Goal: Task Accomplishment & Management: Use online tool/utility

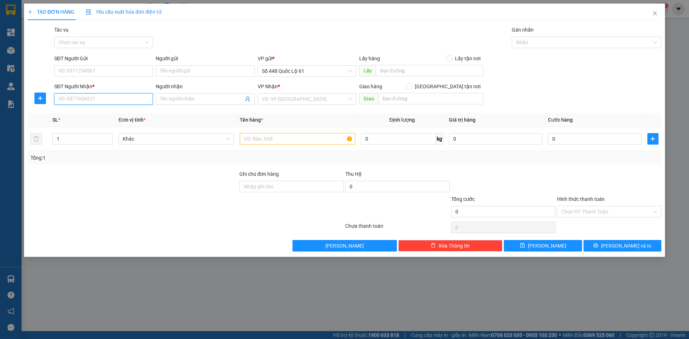
click at [121, 95] on input "SĐT Người Nhận *" at bounding box center [103, 98] width 99 height 11
type input "0000000000000"
click at [193, 101] on input "Người nhận" at bounding box center [201, 99] width 83 height 8
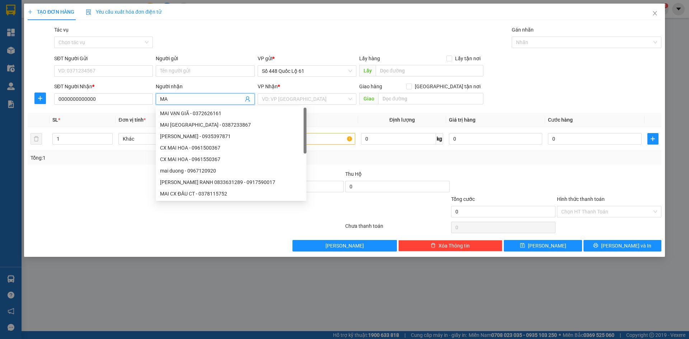
type input "M"
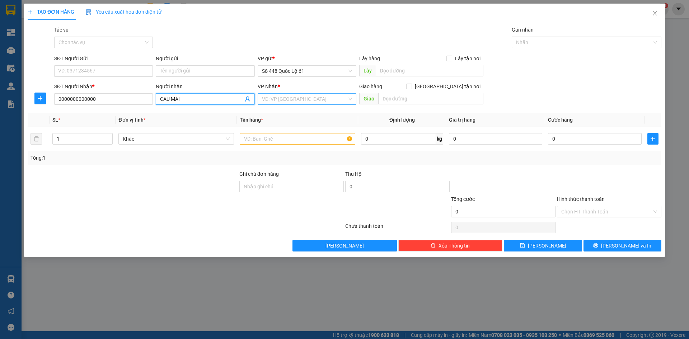
type input "CAU MAI"
click at [295, 102] on input "search" at bounding box center [304, 99] width 85 height 11
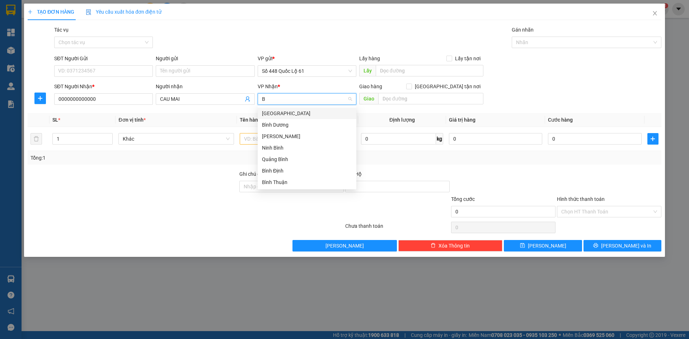
type input "BI"
drag, startPoint x: 278, startPoint y: 113, endPoint x: 294, endPoint y: 113, distance: 15.1
click at [283, 113] on div "[GEOGRAPHIC_DATA]" at bounding box center [307, 113] width 90 height 8
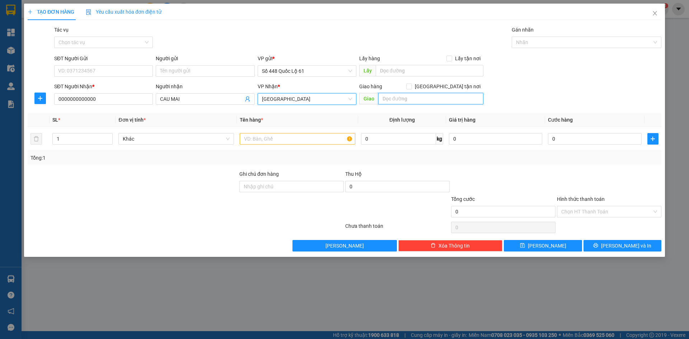
drag, startPoint x: 431, startPoint y: 101, endPoint x: 422, endPoint y: 105, distance: 9.1
click at [431, 101] on input "text" at bounding box center [430, 98] width 105 height 11
type input "TẠP HÓA NHI"
click at [411, 87] on input "[GEOGRAPHIC_DATA] tận nơi" at bounding box center [408, 86] width 5 height 5
checkbox input "true"
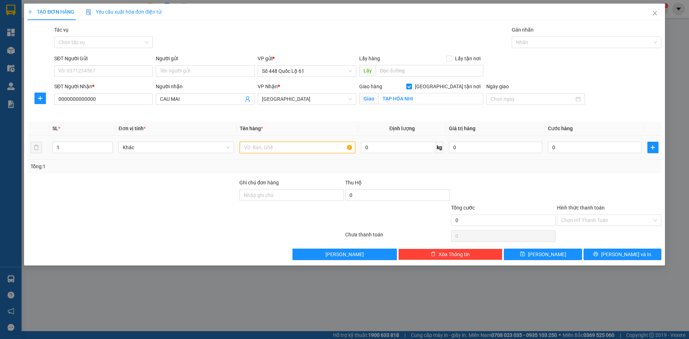
click at [252, 145] on input "text" at bounding box center [298, 147] width 116 height 11
type input "CAU"
type input "001"
type input "1"
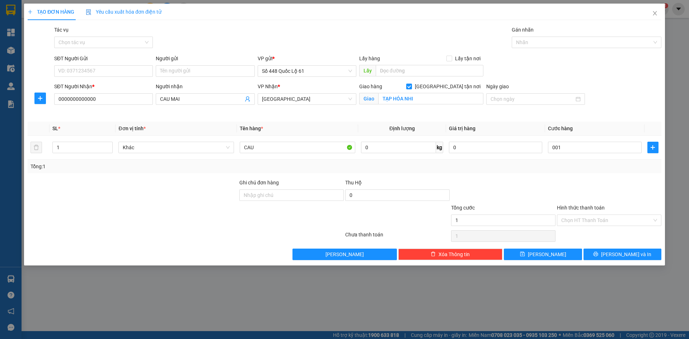
type input "1.000"
drag, startPoint x: 600, startPoint y: 178, endPoint x: 592, endPoint y: 206, distance: 29.6
click at [599, 181] on div "Transit Pickup Surcharge Ids Transit Deliver Surcharge Ids Transit Deliver Surc…" at bounding box center [345, 143] width 634 height 234
click at [590, 224] on input "Hình thức thanh toán" at bounding box center [606, 220] width 91 height 11
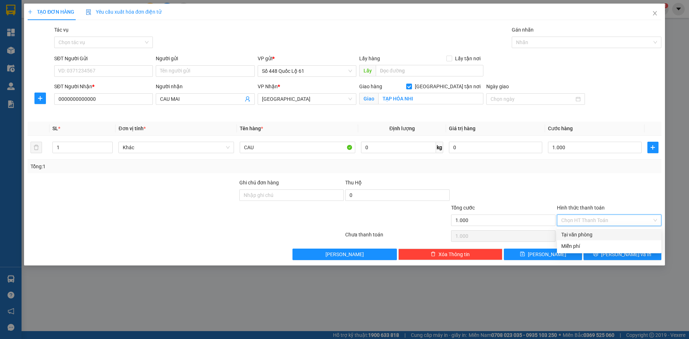
drag, startPoint x: 590, startPoint y: 225, endPoint x: 590, endPoint y: 234, distance: 8.3
click at [591, 226] on div "Hình thức thanh toán Chọn HT Thanh Toán" at bounding box center [609, 216] width 104 height 25
click at [590, 220] on input "Hình thức thanh toán" at bounding box center [606, 220] width 91 height 11
drag, startPoint x: 590, startPoint y: 233, endPoint x: 587, endPoint y: 236, distance: 3.9
click at [590, 234] on div "Tại văn phòng" at bounding box center [609, 235] width 96 height 8
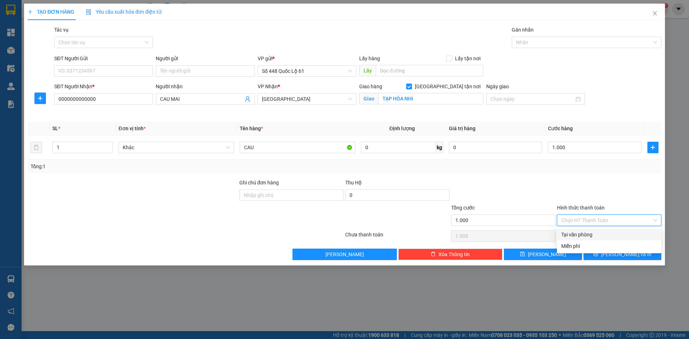
type input "0"
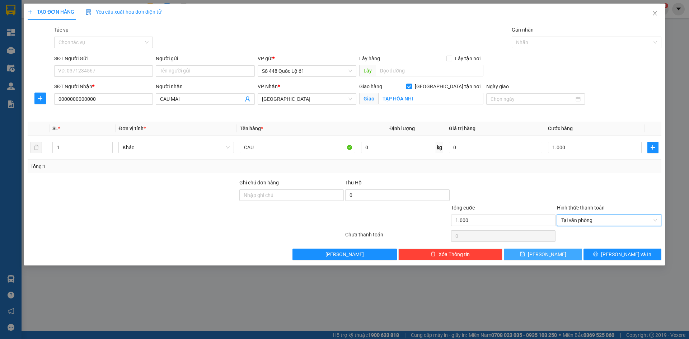
drag, startPoint x: 554, startPoint y: 256, endPoint x: 524, endPoint y: 245, distance: 31.1
click at [552, 256] on button "[PERSON_NAME]" at bounding box center [543, 254] width 78 height 11
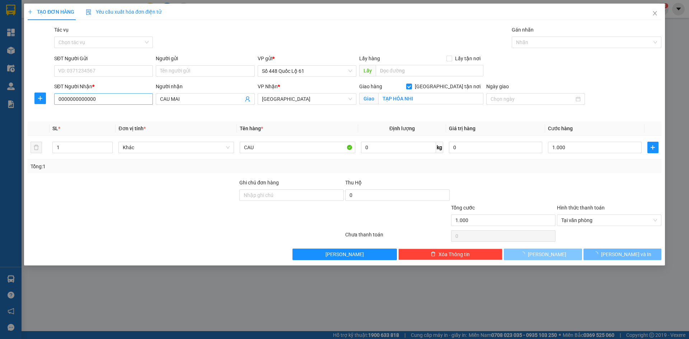
checkbox input "false"
type input "0"
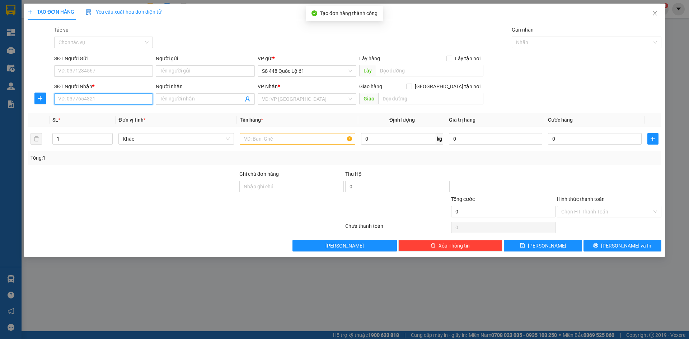
click at [89, 94] on input "SĐT Người Nhận *" at bounding box center [103, 98] width 99 height 11
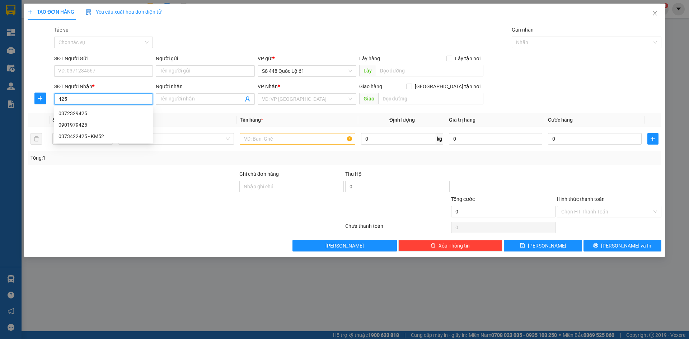
click at [101, 112] on div "0372329425" at bounding box center [103, 113] width 90 height 8
type input "0372329425"
checkbox input "true"
type input "BÀU BÀNG"
type input "200.000"
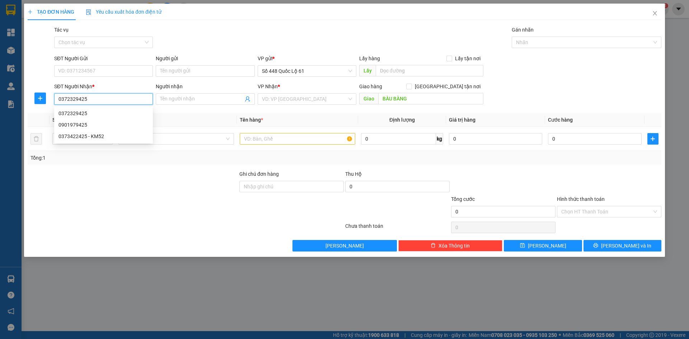
type input "200.000"
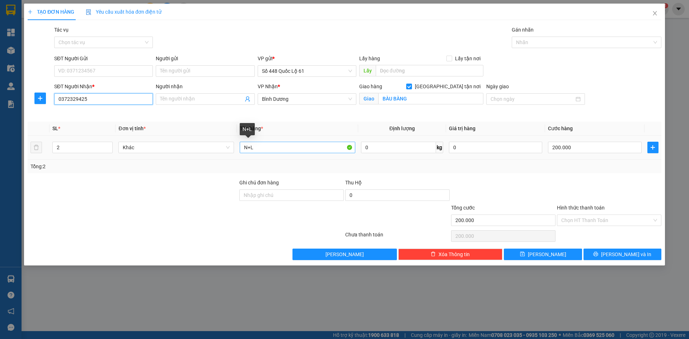
type input "0372329425"
drag, startPoint x: 278, startPoint y: 150, endPoint x: 182, endPoint y: 142, distance: 96.2
click at [182, 142] on tr "2 Khác N+L 0 kg 0 200.000" at bounding box center [345, 148] width 634 height 24
type input "N"
type input "1"
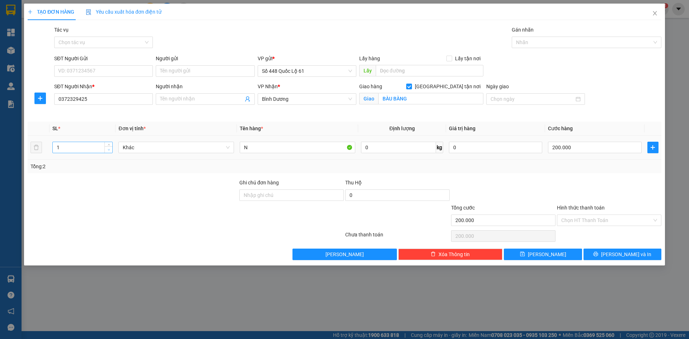
click at [107, 151] on span "down" at bounding box center [109, 150] width 4 height 4
click at [597, 149] on input "200.000" at bounding box center [594, 147] width 93 height 11
type input "0"
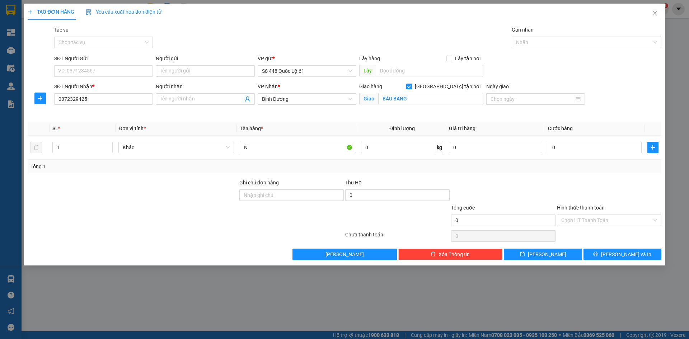
click at [481, 166] on div "Tổng: 1" at bounding box center [345, 167] width 628 height 8
click at [508, 177] on div "Transit Pickup Surcharge Ids Transit Deliver Surcharge Ids Transit Deliver Surc…" at bounding box center [345, 143] width 634 height 234
drag, startPoint x: 263, startPoint y: 148, endPoint x: 199, endPoint y: 139, distance: 65.0
click at [199, 139] on tr "1 Khác N 0 kg 0 0" at bounding box center [345, 148] width 634 height 24
type input "1C"
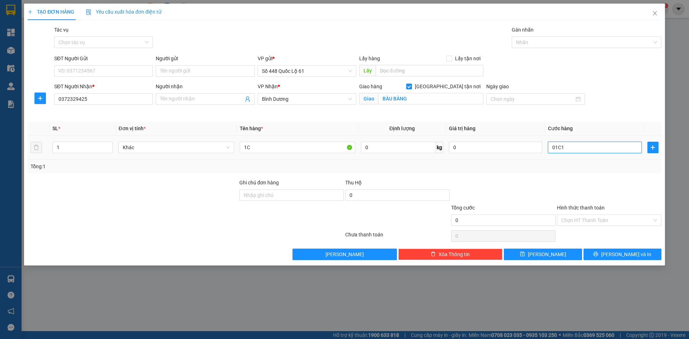
drag, startPoint x: 596, startPoint y: 143, endPoint x: 587, endPoint y: 169, distance: 27.4
click at [592, 160] on div "SL * Đơn vị tính * Tên hàng * Định lượng Giá trị hàng Cước hàng 1 Khác 1C 0 kg …" at bounding box center [345, 148] width 634 height 52
type input "01C"
type input "1"
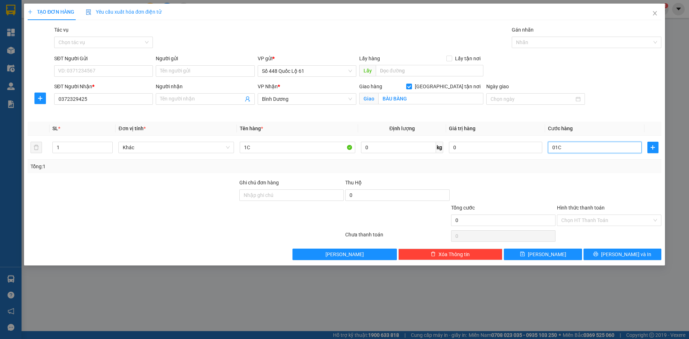
type input "01"
type input "0"
type input "1"
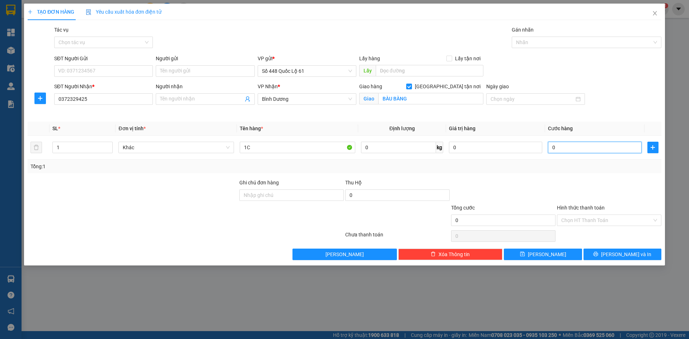
type input "1"
type input "001"
type input "10"
type input "0.010"
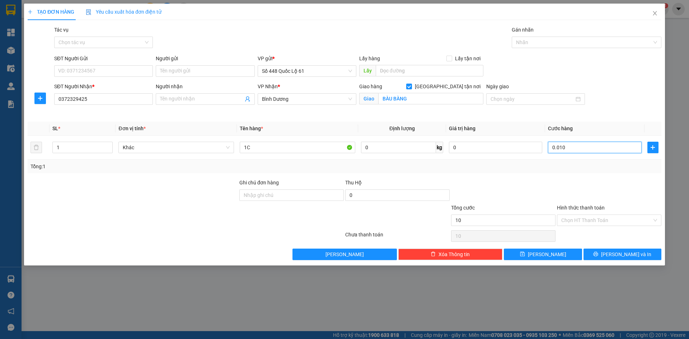
type input "100"
type input "00.100"
type input "100.000"
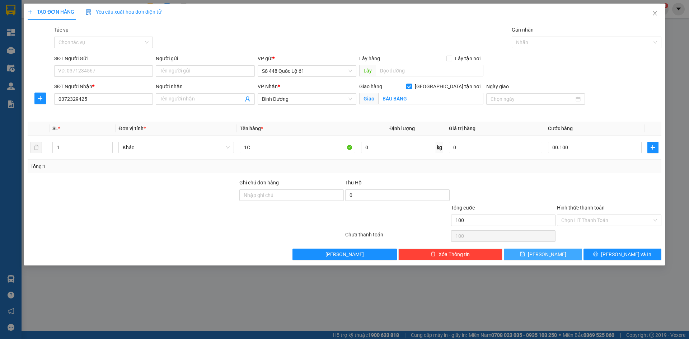
type input "100.000"
click at [553, 255] on button "[PERSON_NAME]" at bounding box center [543, 254] width 78 height 11
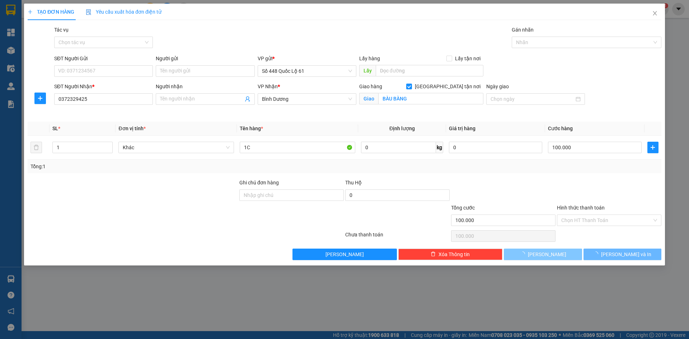
checkbox input "false"
type input "0"
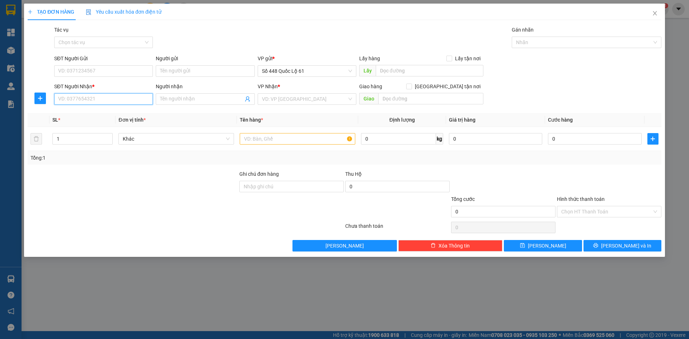
click at [92, 98] on input "SĐT Người Nhận *" at bounding box center [103, 98] width 99 height 11
type input "0333557813"
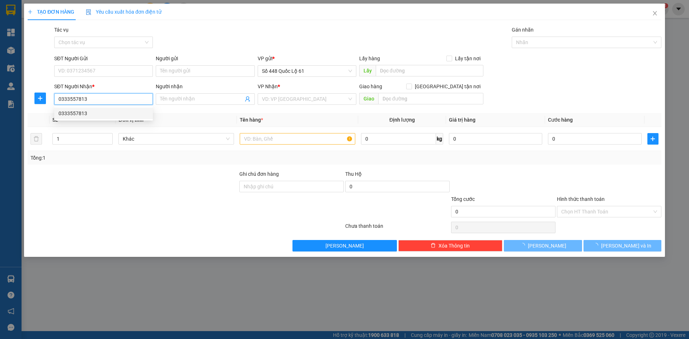
click at [98, 114] on div "0333557813" at bounding box center [103, 113] width 90 height 8
checkbox input "true"
type input "cx binh minh"
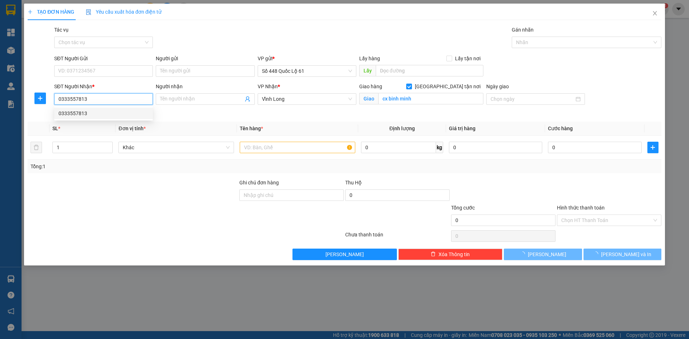
type input "100.000"
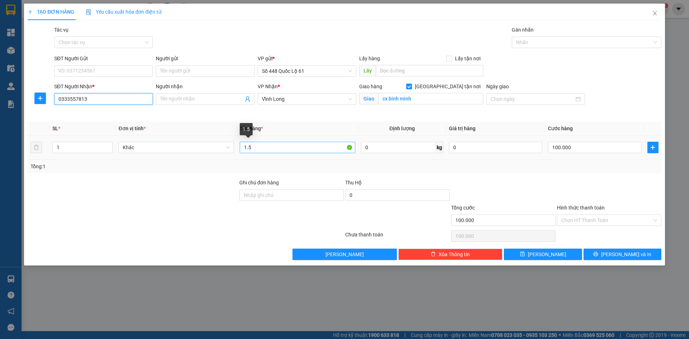
type input "0333557813"
drag, startPoint x: 254, startPoint y: 150, endPoint x: 206, endPoint y: 148, distance: 47.7
click at [206, 148] on tr "1 Khác 1.5 0 kg 0 100.000" at bounding box center [345, 148] width 634 height 24
type input "1C"
click at [572, 149] on input "100.000" at bounding box center [594, 147] width 93 height 11
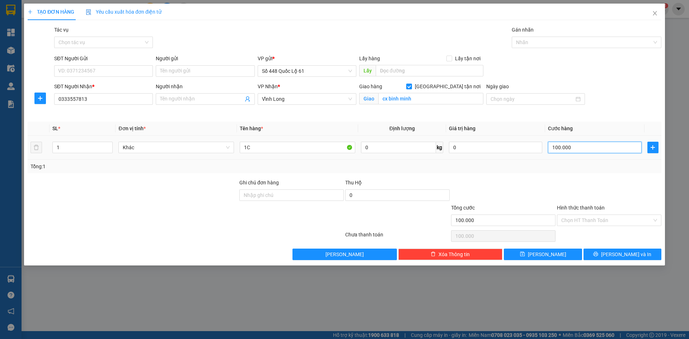
type input "7"
type input "00.007"
type input "70"
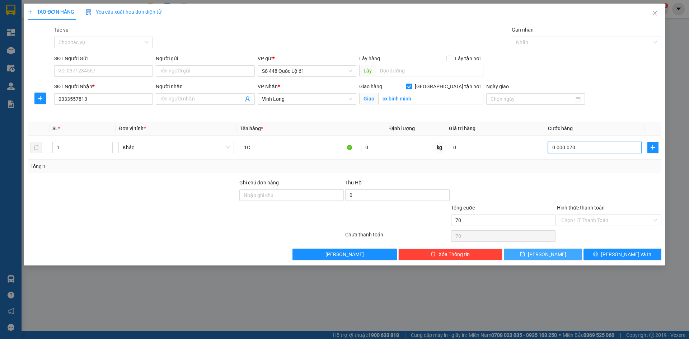
type input "00.000.070"
type input "70.000"
click at [550, 258] on span "[PERSON_NAME]" at bounding box center [547, 254] width 38 height 8
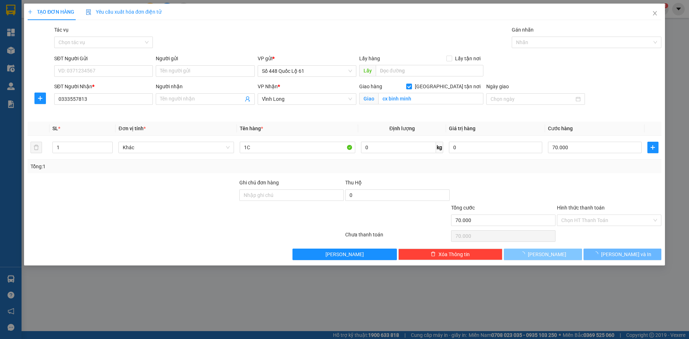
checkbox input "false"
type input "0"
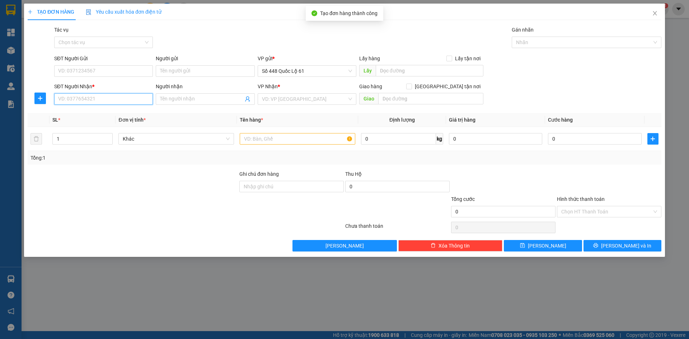
drag, startPoint x: 89, startPoint y: 100, endPoint x: 82, endPoint y: 107, distance: 10.1
click at [89, 100] on input "SĐT Người Nhận *" at bounding box center [103, 98] width 99 height 11
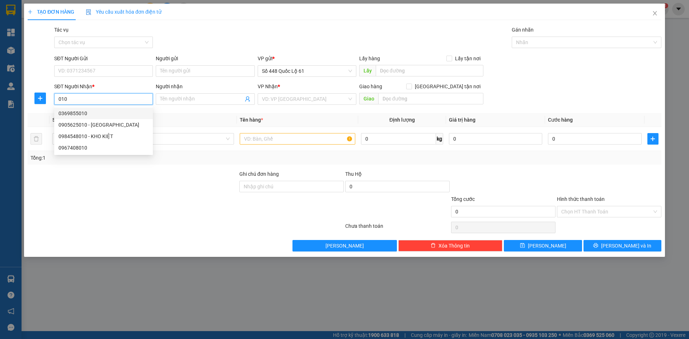
click at [86, 112] on div "0369855010" at bounding box center [103, 113] width 90 height 8
type input "0369855010"
checkbox input "true"
type input "MỸ PHƯỚC 1"
type input "150.000"
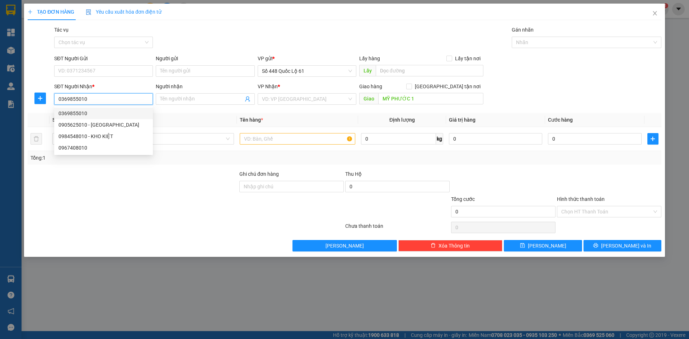
type input "150.000"
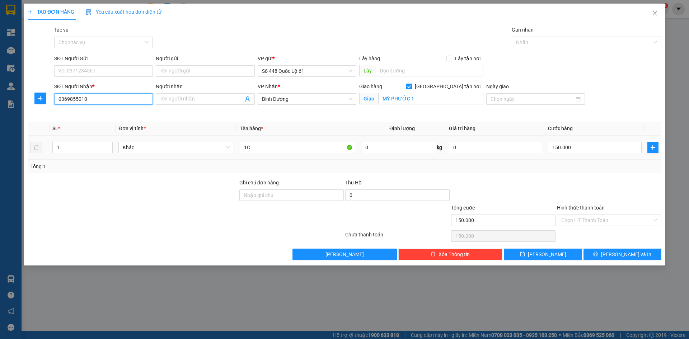
type input "0369855010"
drag, startPoint x: 240, startPoint y: 149, endPoint x: 191, endPoint y: 156, distance: 50.0
click at [185, 153] on tr "1 Khác 1C 0 kg 0 150.000" at bounding box center [345, 148] width 634 height 24
type input "B"
type input "N"
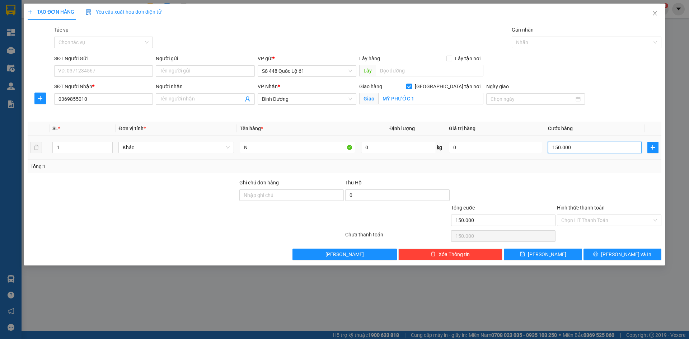
click at [586, 148] on input "150.000" at bounding box center [594, 147] width 93 height 11
type input "1"
type input "00.000.010"
type input "10"
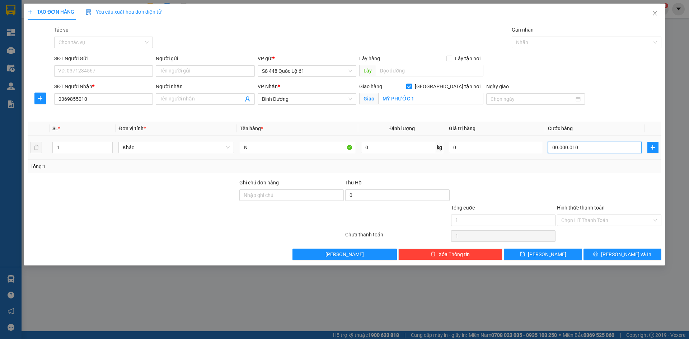
type input "10"
type input "100"
type input "0.000.000.100"
type input "100.000"
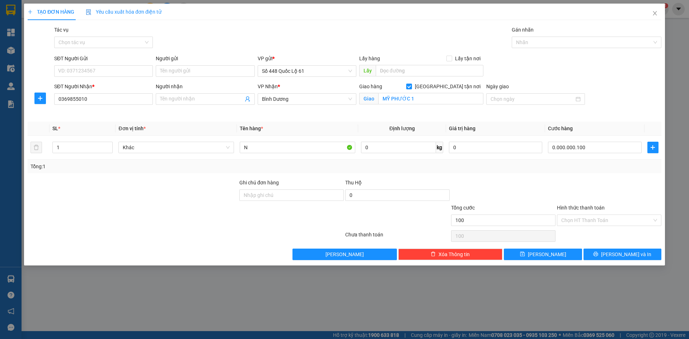
type input "100.000"
click at [564, 186] on div at bounding box center [609, 191] width 106 height 25
drag, startPoint x: 550, startPoint y: 254, endPoint x: 318, endPoint y: 187, distance: 242.0
click at [527, 245] on div "Transit Pickup Surcharge Ids Transit Deliver Surcharge Ids Transit Deliver Surc…" at bounding box center [345, 143] width 634 height 234
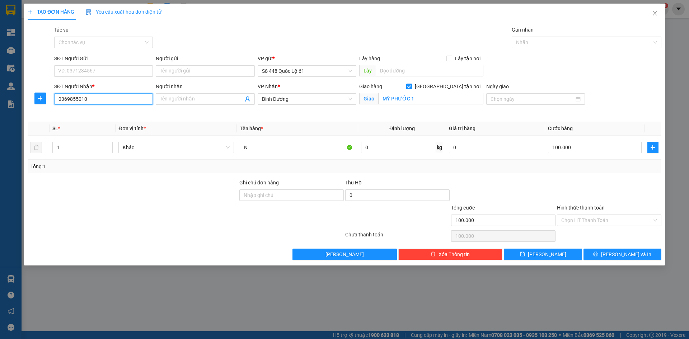
click at [126, 98] on input "0369855010" at bounding box center [103, 98] width 99 height 11
click at [570, 255] on button "[PERSON_NAME]" at bounding box center [543, 254] width 78 height 11
checkbox input "false"
type input "0"
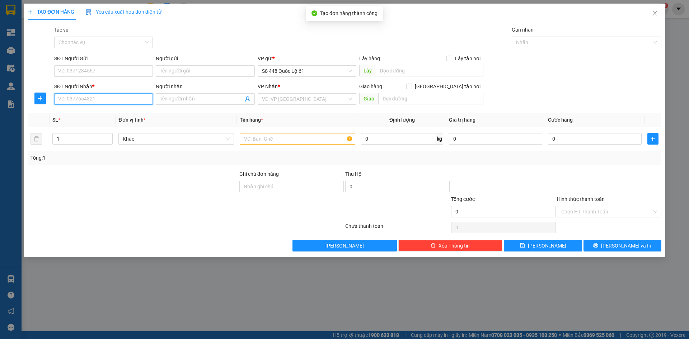
click at [116, 99] on input "SĐT Người Nhận *" at bounding box center [103, 98] width 99 height 11
type input "0913136972"
click at [274, 103] on input "search" at bounding box center [304, 99] width 85 height 11
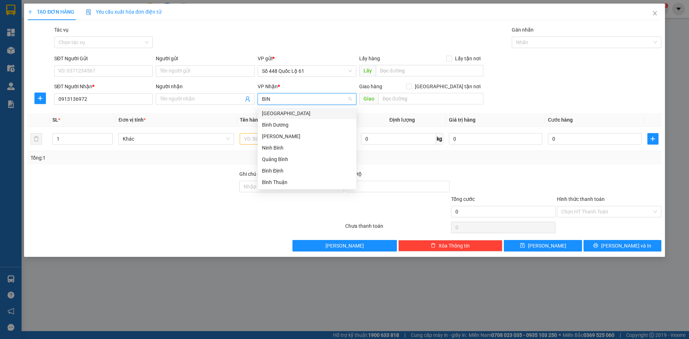
type input "BINH"
click at [296, 114] on div "[GEOGRAPHIC_DATA]" at bounding box center [307, 113] width 90 height 8
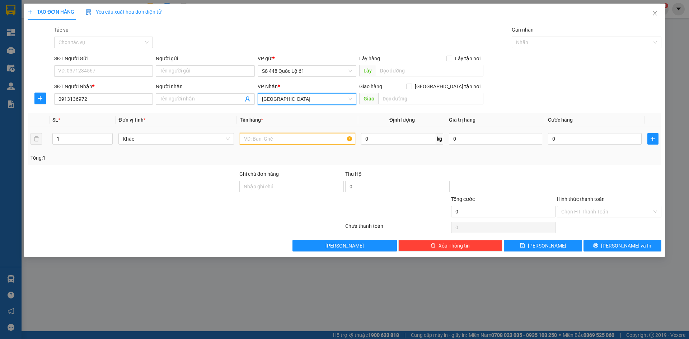
click at [276, 137] on input "text" at bounding box center [298, 138] width 116 height 11
type input "G4"
click at [502, 166] on div "Transit Pickup Surcharge Ids Transit Deliver Surcharge Ids Transit Deliver Surc…" at bounding box center [345, 139] width 634 height 226
click at [181, 99] on input "Người nhận" at bounding box center [201, 99] width 83 height 8
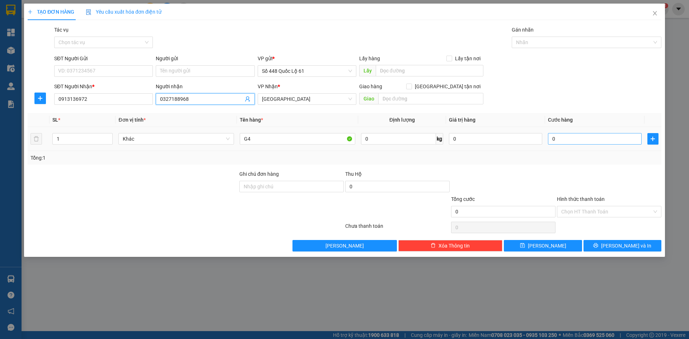
type input "0327188968"
click at [551, 144] on input "0" at bounding box center [594, 138] width 93 height 11
type input "70"
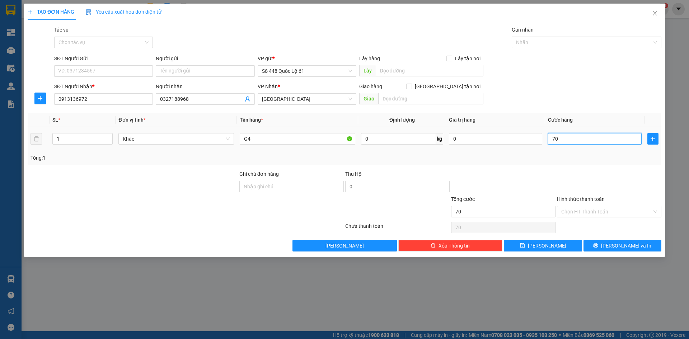
type input "700"
type input "70"
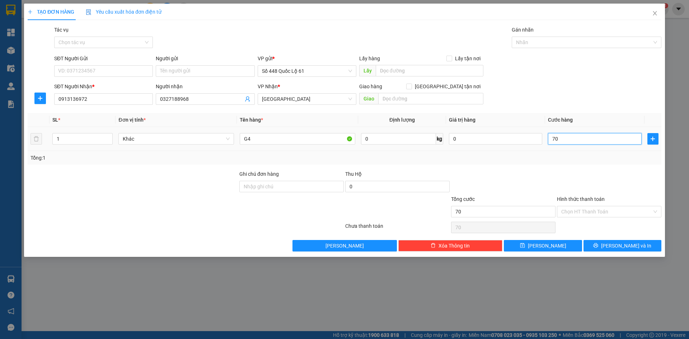
type input "70"
type input "70.000"
drag, startPoint x: 542, startPoint y: 148, endPoint x: 496, endPoint y: 182, distance: 56.5
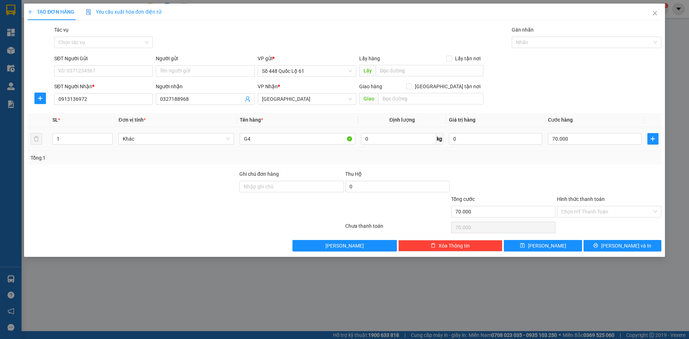
click at [497, 183] on div at bounding box center [503, 182] width 106 height 25
click at [315, 97] on span "[GEOGRAPHIC_DATA]" at bounding box center [307, 99] width 90 height 11
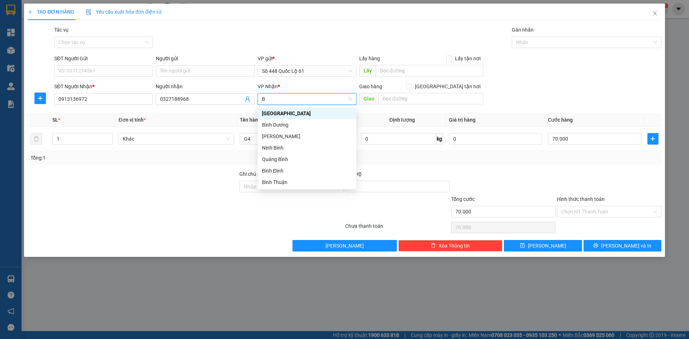
type input "BI"
drag, startPoint x: 311, startPoint y: 128, endPoint x: 468, endPoint y: 97, distance: 159.5
click at [311, 127] on div "Bình Dương" at bounding box center [307, 125] width 90 height 8
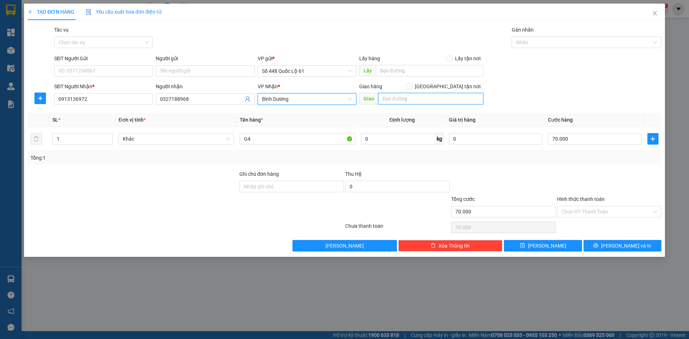
click at [468, 97] on input "text" at bounding box center [430, 98] width 105 height 11
type input "ĐẤT [DEMOGRAPHIC_DATA]"
click at [411, 87] on input "[GEOGRAPHIC_DATA] tận nơi" at bounding box center [408, 86] width 5 height 5
checkbox input "true"
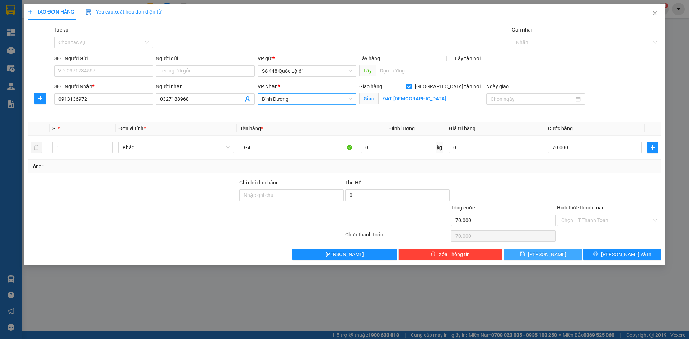
click at [549, 256] on span "[PERSON_NAME]" at bounding box center [547, 254] width 38 height 8
checkbox input "false"
type input "0"
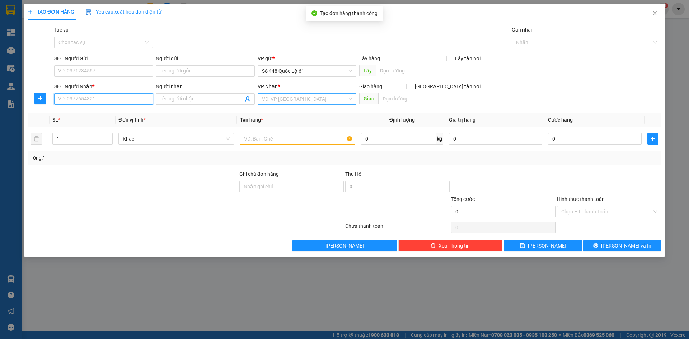
click at [130, 98] on input "SĐT Người Nhận *" at bounding box center [103, 98] width 99 height 11
type input "000000000000"
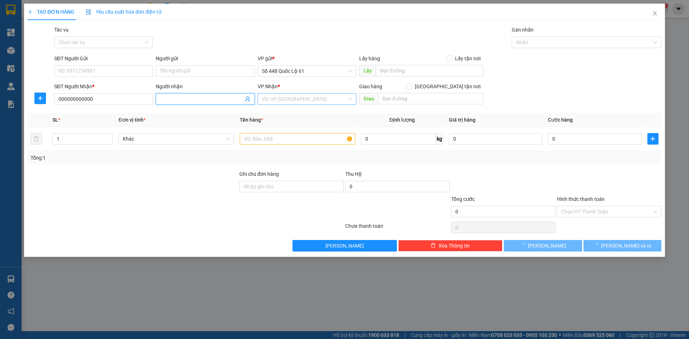
click at [185, 101] on input "Người nhận" at bounding box center [201, 99] width 83 height 8
type input "555 NGÃ 4 GA"
click at [291, 98] on input "search" at bounding box center [304, 99] width 85 height 11
type input "S"
click at [257, 141] on input "text" at bounding box center [298, 138] width 116 height 11
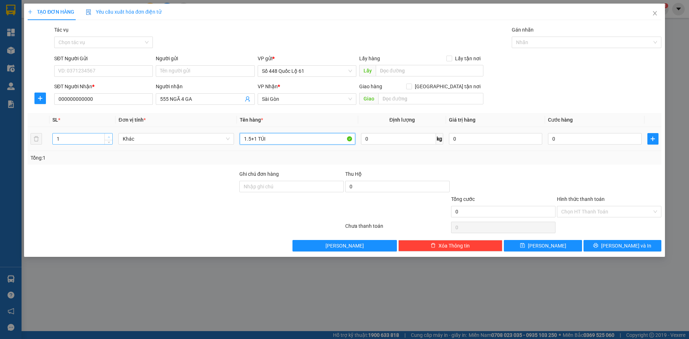
type input "1.5+1 TÚI"
type input "2"
drag, startPoint x: 110, startPoint y: 136, endPoint x: 108, endPoint y: 132, distance: 4.1
click at [110, 135] on span "up" at bounding box center [109, 137] width 4 height 4
click at [581, 138] on input "0" at bounding box center [594, 138] width 93 height 11
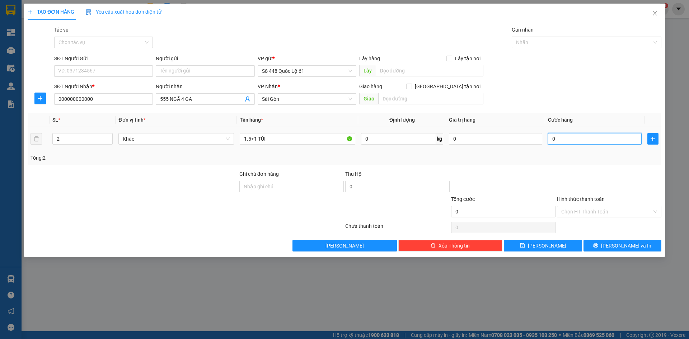
type input "3"
type input "003"
type input "30"
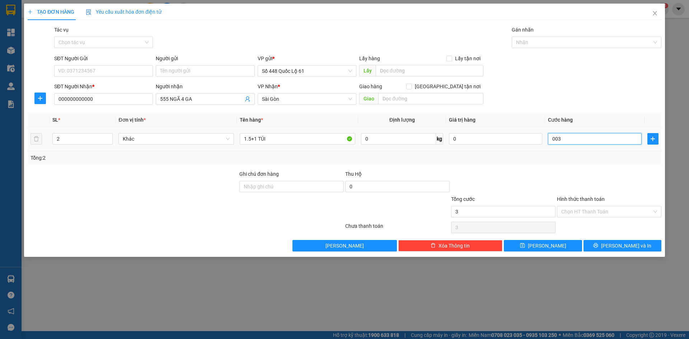
type input "0.030"
type input "300"
type input "00.300"
type input "300.000"
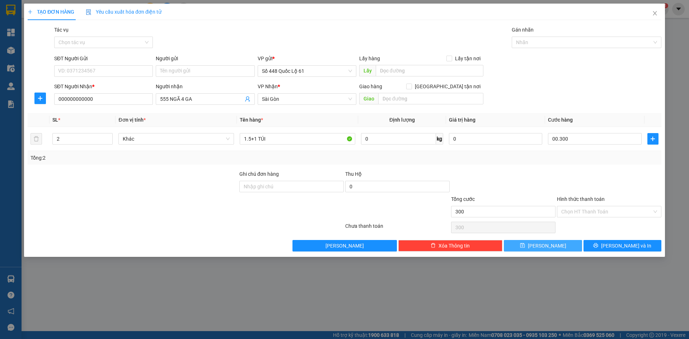
type input "300.000"
click at [534, 250] on button "[PERSON_NAME]" at bounding box center [543, 245] width 78 height 11
type input "0"
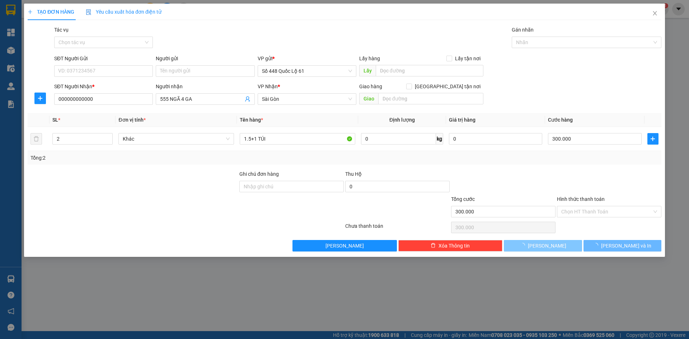
type input "1"
type input "0"
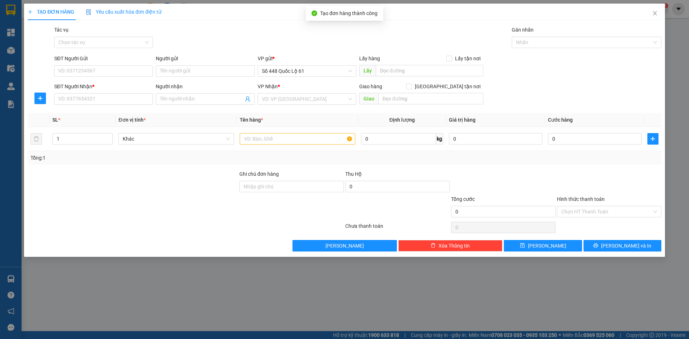
click at [211, 32] on div "Gói vận chuyển * Tiêu chuẩn Tác vụ Chọn tác vụ Gán nhãn Nhãn" at bounding box center [358, 38] width 610 height 25
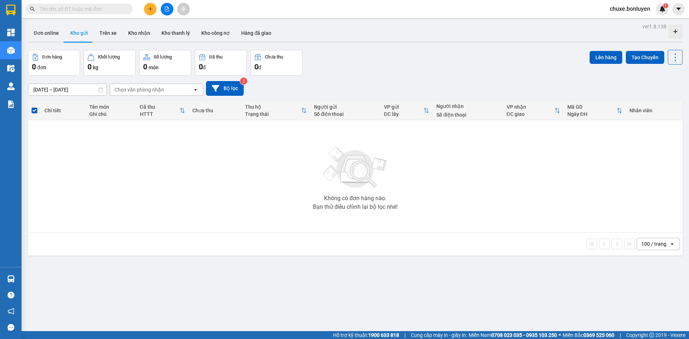
click at [86, 8] on input "text" at bounding box center [81, 9] width 85 height 8
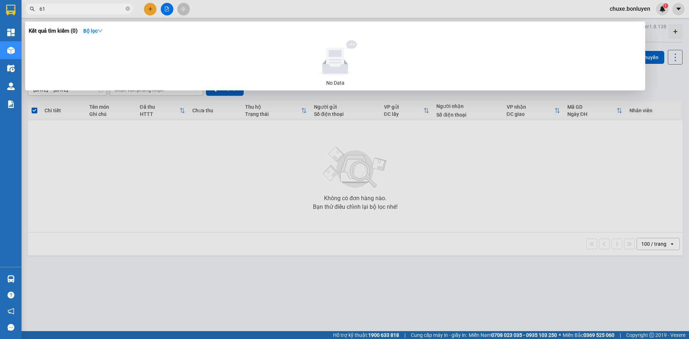
type input "612"
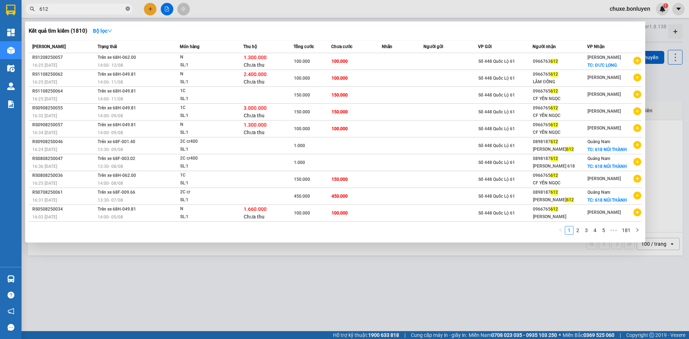
click at [126, 9] on icon "close-circle" at bounding box center [128, 8] width 4 height 4
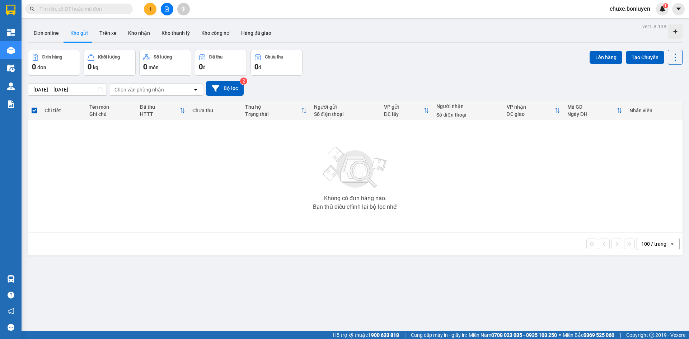
click at [99, 13] on span at bounding box center [79, 9] width 108 height 11
click at [98, 8] on input "text" at bounding box center [81, 9] width 85 height 8
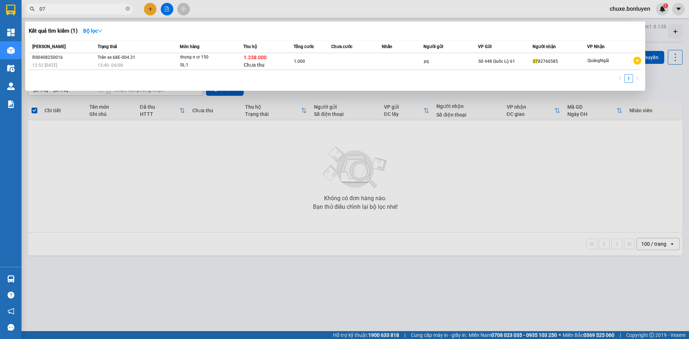
type input "0"
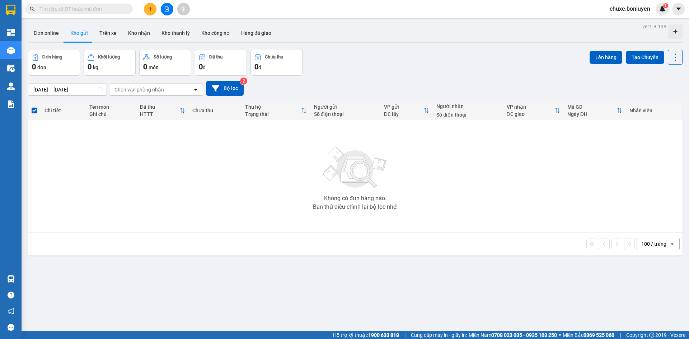
drag, startPoint x: 345, startPoint y: 68, endPoint x: 398, endPoint y: 44, distance: 58.4
click at [398, 44] on div "ver 1.8.138 Đơn online Kho gửi Trên xe Kho nhận Kho thanh lý Kho công nợ Hàng đ…" at bounding box center [355, 191] width 660 height 339
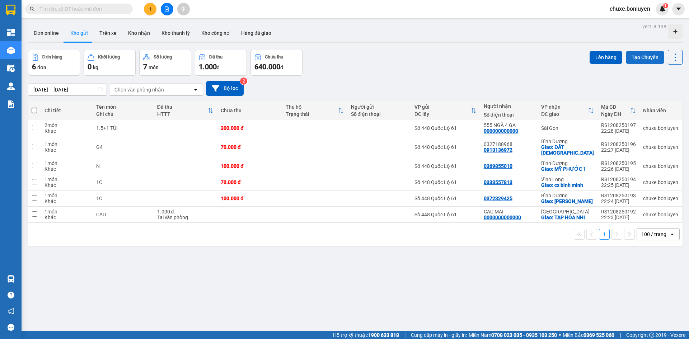
click at [633, 55] on button "Tạo Chuyến" at bounding box center [645, 57] width 38 height 13
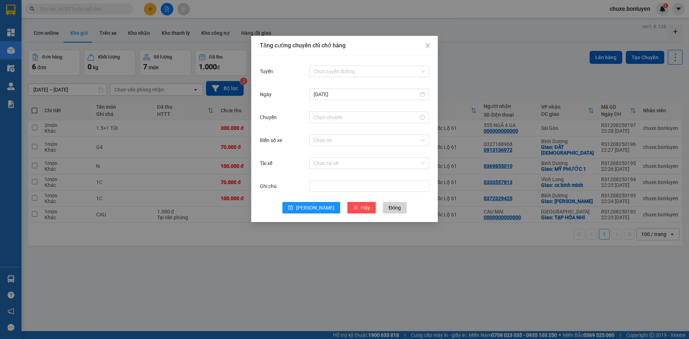
drag, startPoint x: 381, startPoint y: 67, endPoint x: 376, endPoint y: 78, distance: 11.9
click at [381, 68] on input "Tuyến" at bounding box center [367, 71] width 106 height 11
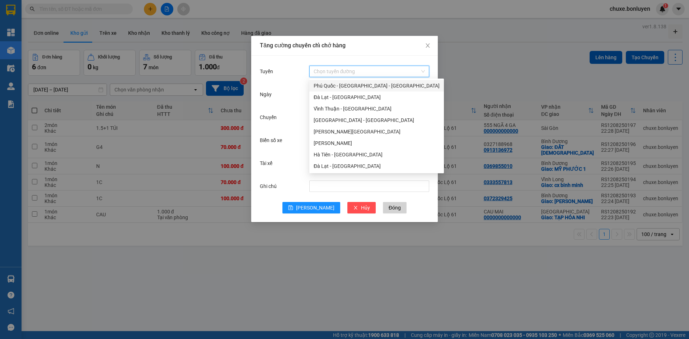
click at [353, 81] on div "Phú Quốc - Sài Gòn - Bình Phước" at bounding box center [376, 85] width 135 height 11
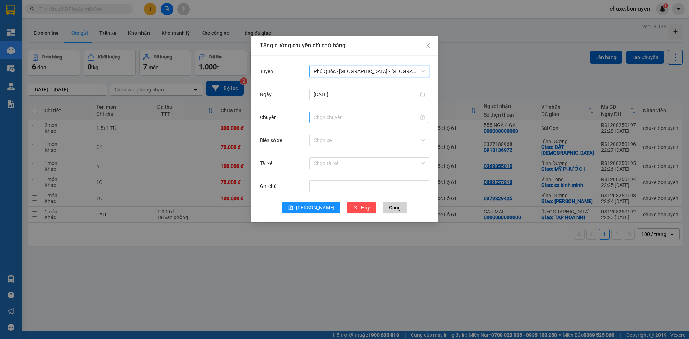
click at [339, 114] on input "Chuyến" at bounding box center [366, 117] width 105 height 8
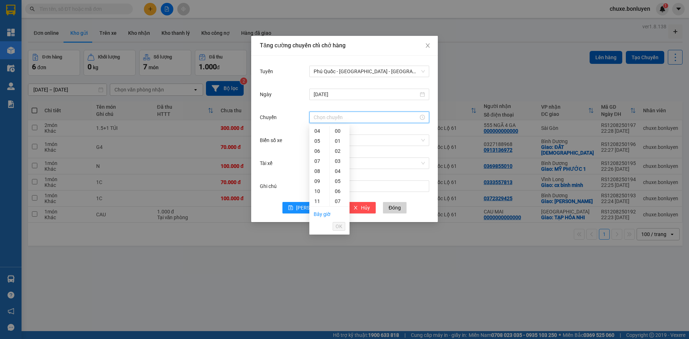
scroll to position [144, 0]
drag, startPoint x: 318, startPoint y: 189, endPoint x: 318, endPoint y: 197, distance: 7.9
click at [318, 197] on ul "00 01 02 03 04 05 06 07 08 09 10 11 12 13 14 15 16 17 18 19 20 21 22 23" at bounding box center [319, 166] width 20 height 80
click at [318, 197] on div "21" at bounding box center [319, 198] width 20 height 10
type input "21:00"
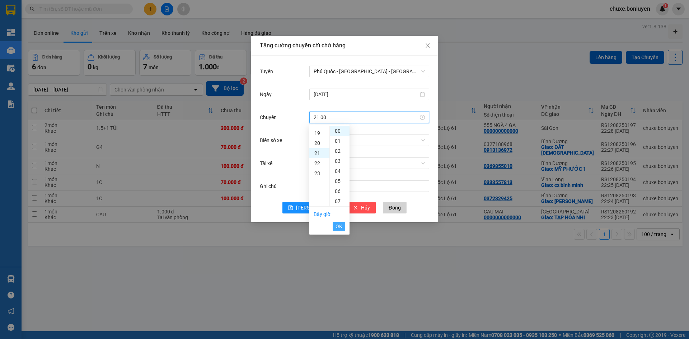
scroll to position [211, 0]
click at [334, 226] on button "OK" at bounding box center [339, 226] width 13 height 9
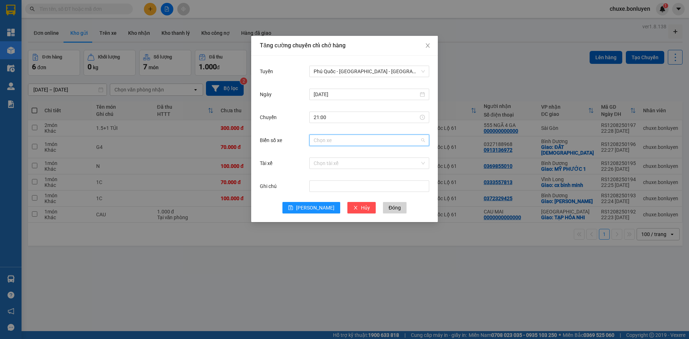
click at [323, 141] on input "Biển số xe" at bounding box center [367, 140] width 106 height 11
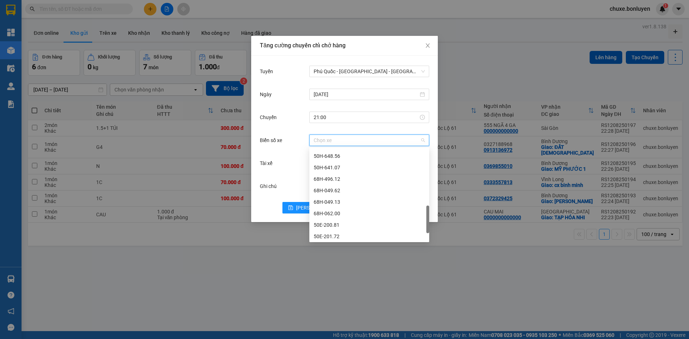
scroll to position [287, 0]
click at [338, 235] on div "51H-175.42" at bounding box center [369, 235] width 111 height 8
click at [343, 142] on span "51H-175.42" at bounding box center [369, 140] width 111 height 11
click at [341, 218] on div "51H-179.95" at bounding box center [369, 223] width 120 height 11
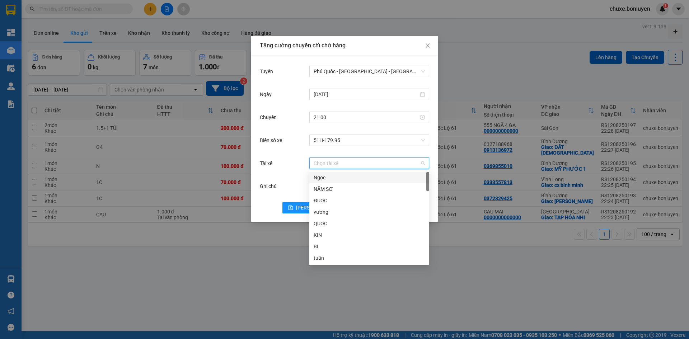
click at [337, 164] on input "Tài xế" at bounding box center [367, 163] width 106 height 11
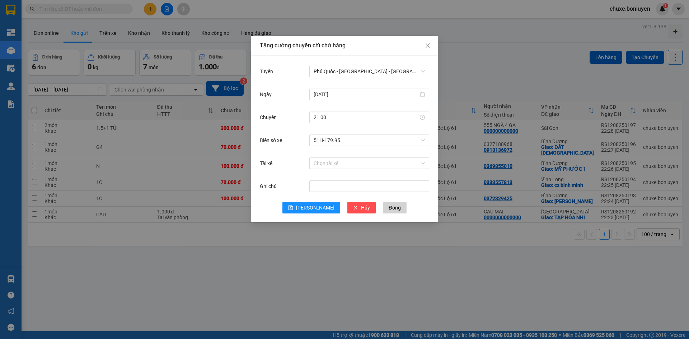
click at [292, 164] on div "Tài xế" at bounding box center [285, 163] width 50 height 14
click at [312, 206] on span "[PERSON_NAME]" at bounding box center [315, 208] width 38 height 8
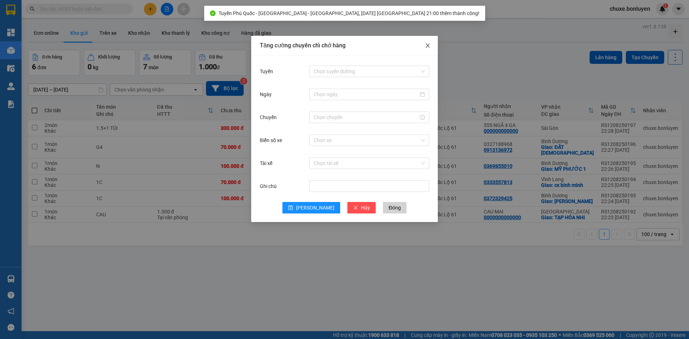
click at [428, 46] on icon "close" at bounding box center [428, 46] width 6 height 6
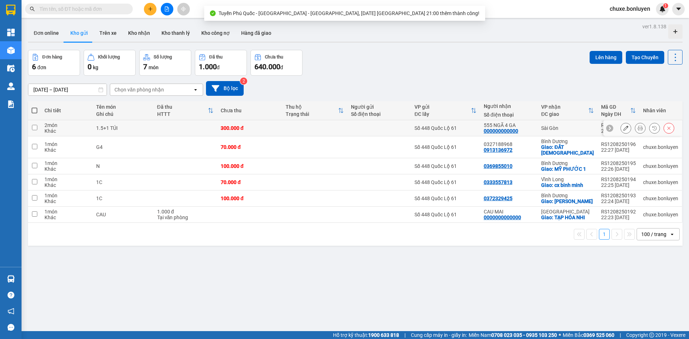
click at [471, 128] on div "Số 448 Quốc Lộ 61" at bounding box center [445, 128] width 62 height 6
checkbox input "true"
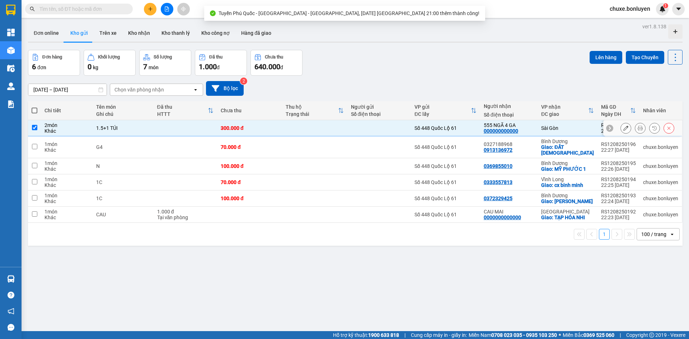
click at [472, 142] on td "Số 448 Quốc Lộ 61" at bounding box center [445, 147] width 69 height 22
checkbox input "true"
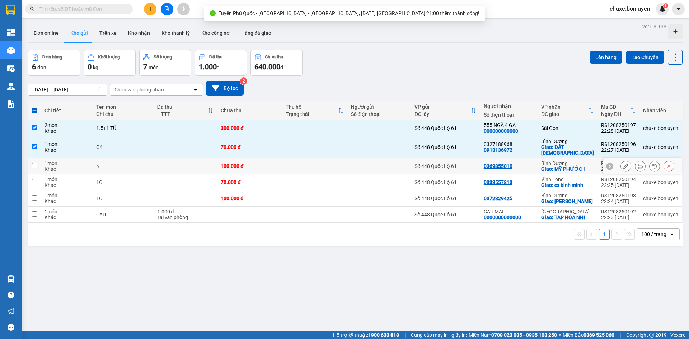
click at [472, 164] on td "Số 448 Quốc Lộ 61" at bounding box center [445, 166] width 69 height 16
checkbox input "true"
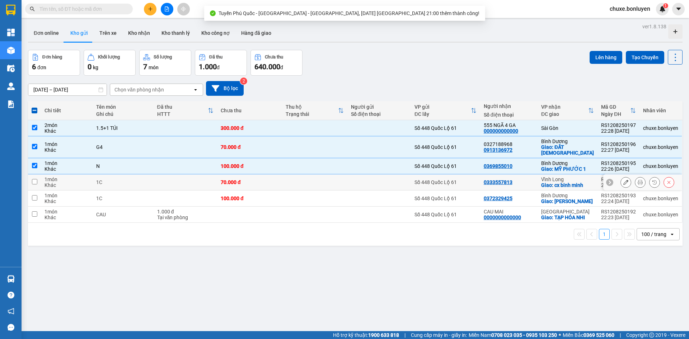
drag, startPoint x: 470, startPoint y: 176, endPoint x: 470, endPoint y: 193, distance: 17.2
click at [470, 180] on td "Số 448 Quốc Lộ 61" at bounding box center [445, 182] width 69 height 16
checkbox input "true"
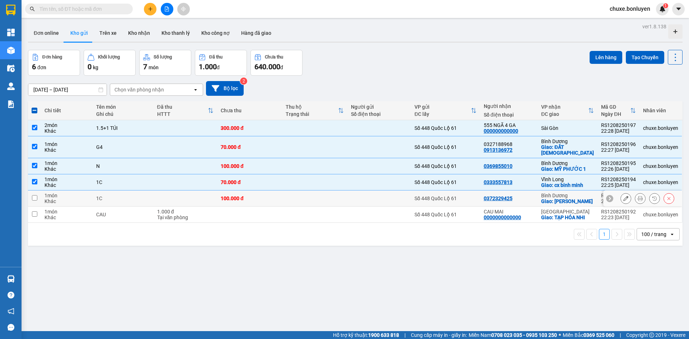
drag, startPoint x: 470, startPoint y: 196, endPoint x: 470, endPoint y: 210, distance: 14.4
click at [470, 196] on td "Số 448 Quốc Lộ 61" at bounding box center [445, 199] width 69 height 16
checkbox input "true"
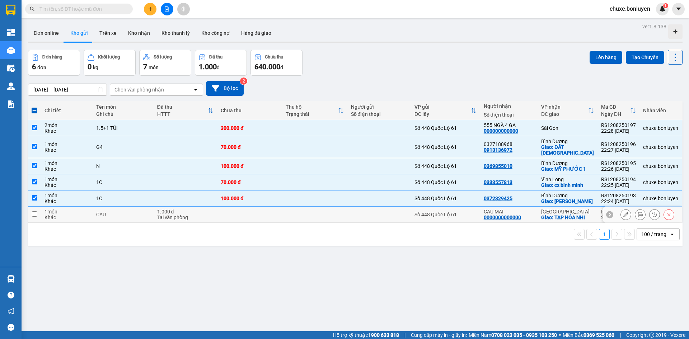
click at [470, 212] on div "Số 448 Quốc Lộ 61" at bounding box center [445, 215] width 62 height 6
checkbox input "true"
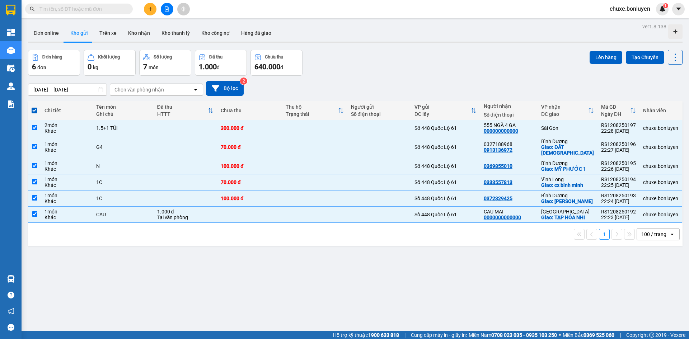
click at [597, 47] on div "ver 1.8.138 Đơn online Kho gửi Trên xe Kho nhận Kho thanh lý Kho công nợ Hàng đ…" at bounding box center [355, 191] width 660 height 339
click at [597, 60] on button "Lên hàng" at bounding box center [606, 57] width 33 height 13
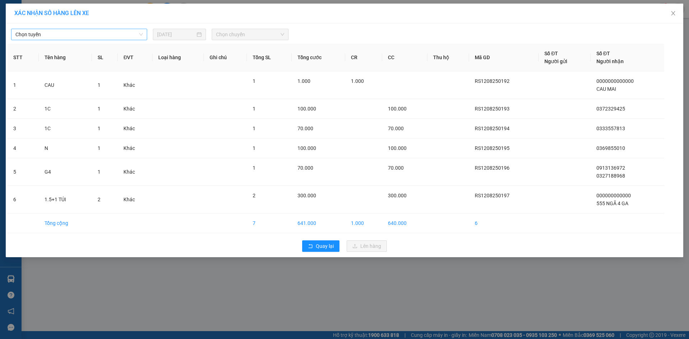
click at [74, 38] on span "Chọn tuyến" at bounding box center [78, 34] width 127 height 11
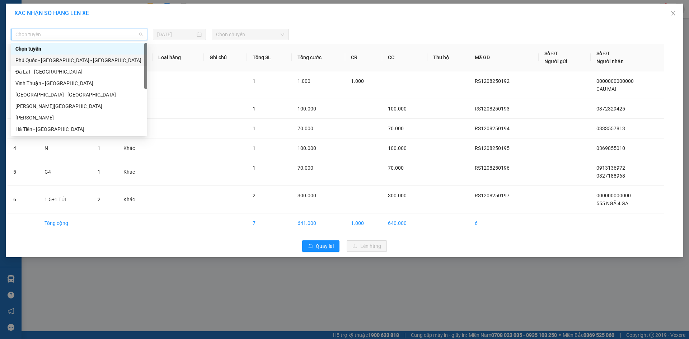
click at [62, 62] on div "Phú Quốc - Sài Gòn - Bình Phước" at bounding box center [78, 60] width 127 height 8
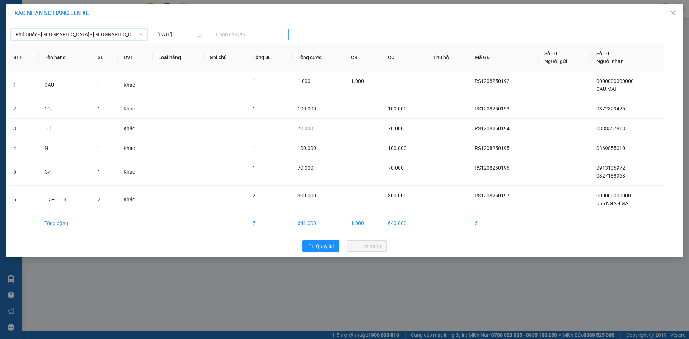
click at [239, 31] on span "Chọn chuyến" at bounding box center [250, 34] width 68 height 11
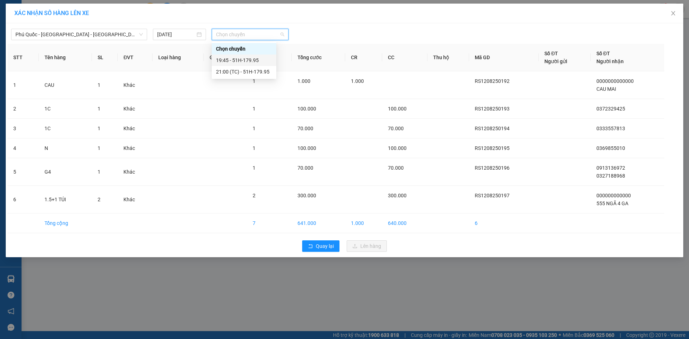
click at [242, 60] on div "19:45 - 51H-179.95" at bounding box center [244, 60] width 56 height 8
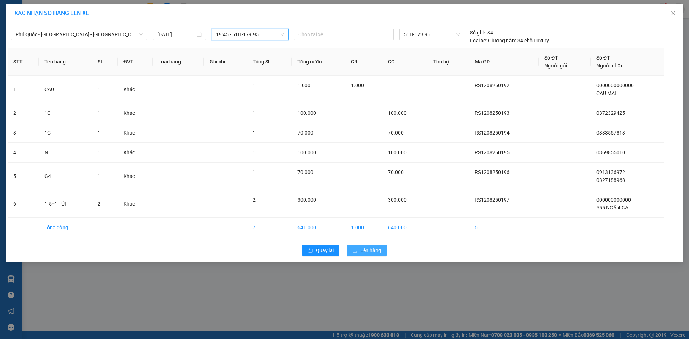
click at [372, 253] on span "Lên hàng" at bounding box center [370, 251] width 21 height 8
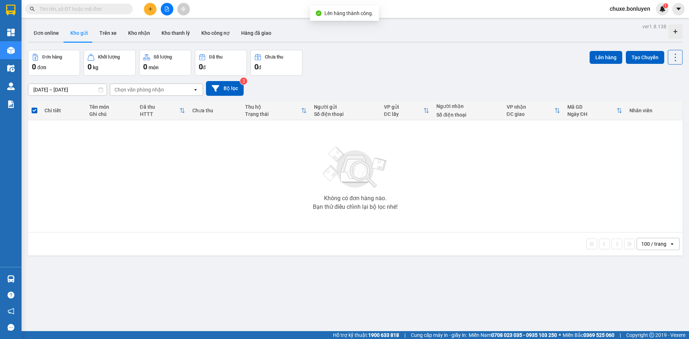
click at [162, 9] on button at bounding box center [167, 9] width 13 height 13
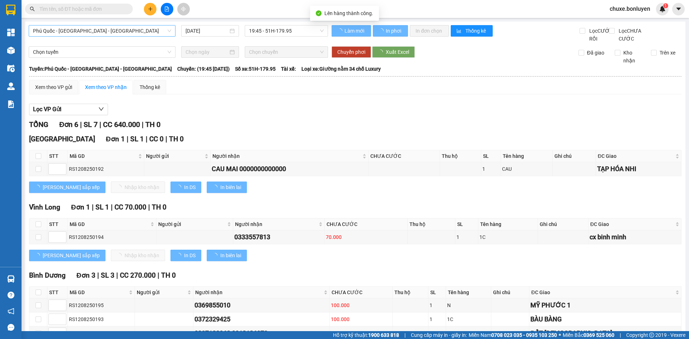
click at [93, 29] on span "Phú Quốc - Sài Gòn - Bình Phước" at bounding box center [102, 30] width 138 height 11
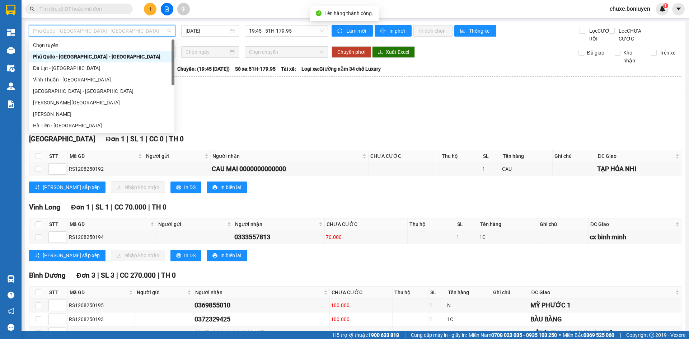
drag, startPoint x: 233, startPoint y: 133, endPoint x: 217, endPoint y: 134, distance: 15.8
click at [232, 130] on div "TỔNG Đơn 6 | SL 7 | CC 640.000 | TH 0" at bounding box center [355, 124] width 652 height 11
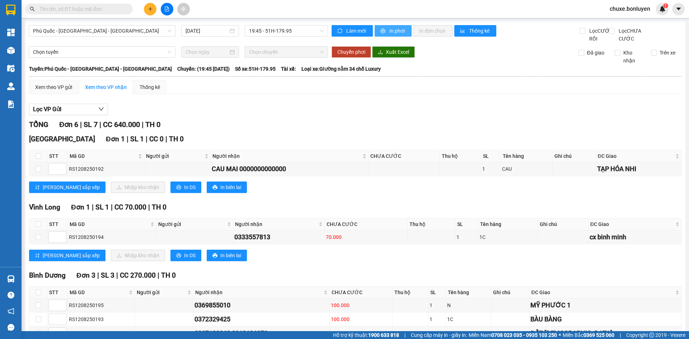
click at [395, 35] on button "In phơi" at bounding box center [393, 30] width 37 height 11
click at [56, 91] on div "Xem theo VP gửi" at bounding box center [53, 87] width 37 height 8
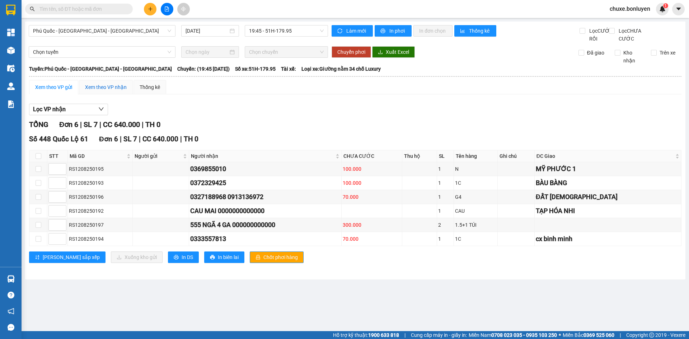
click at [110, 91] on div "Xem theo VP nhận" at bounding box center [106, 87] width 42 height 8
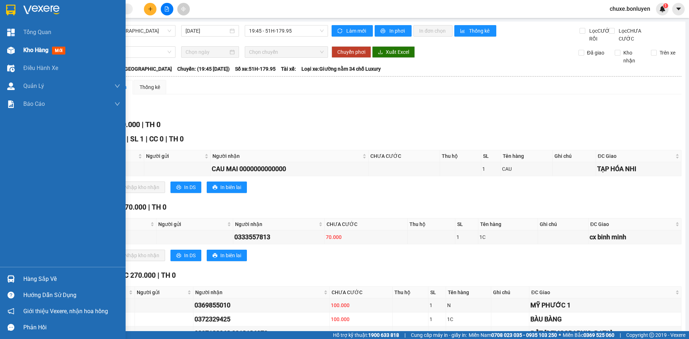
click at [16, 49] on div at bounding box center [11, 50] width 13 height 13
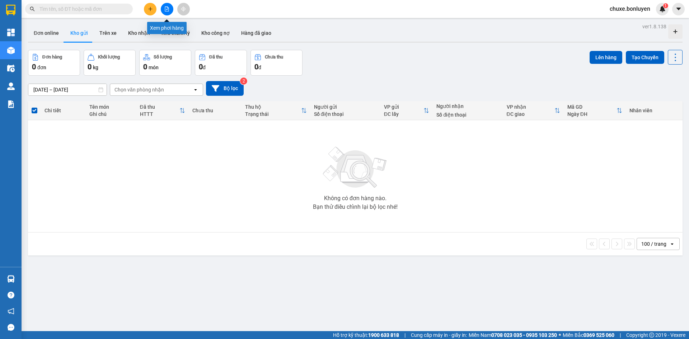
click at [168, 9] on icon "file-add" at bounding box center [166, 8] width 5 height 5
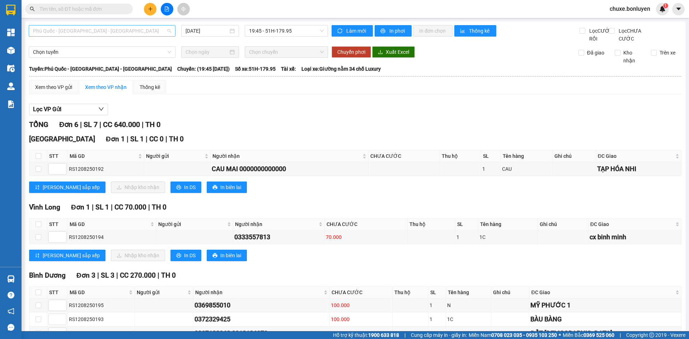
click at [86, 29] on span "Phú Quốc - Sài Gòn - Bình Phước" at bounding box center [102, 30] width 138 height 11
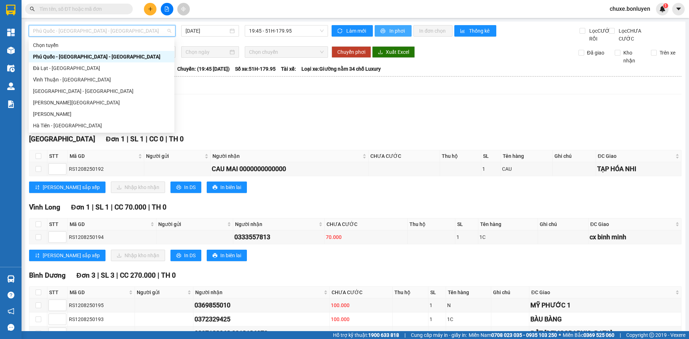
click at [382, 28] on icon "printer" at bounding box center [382, 30] width 5 height 5
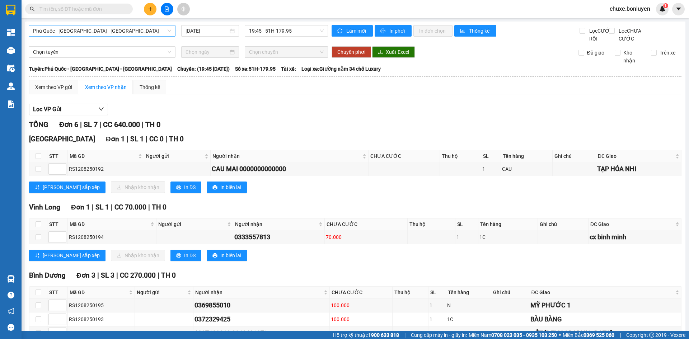
click at [112, 31] on span "Phú Quốc - Sài Gòn - Bình Phước" at bounding box center [102, 30] width 138 height 11
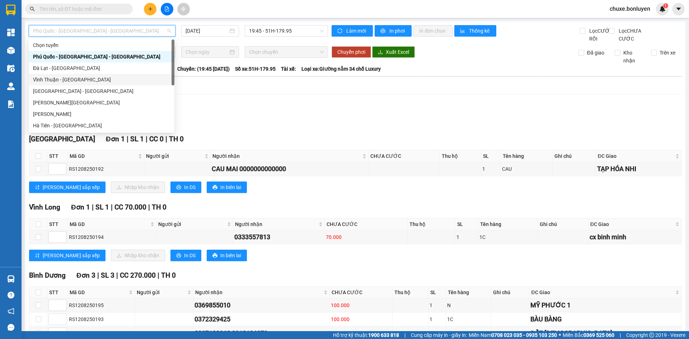
click at [98, 78] on div "Vĩnh Thuận - [GEOGRAPHIC_DATA]" at bounding box center [101, 80] width 137 height 8
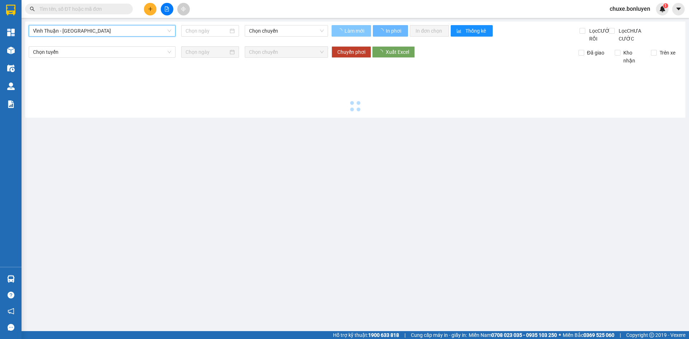
type input "12/08/2025"
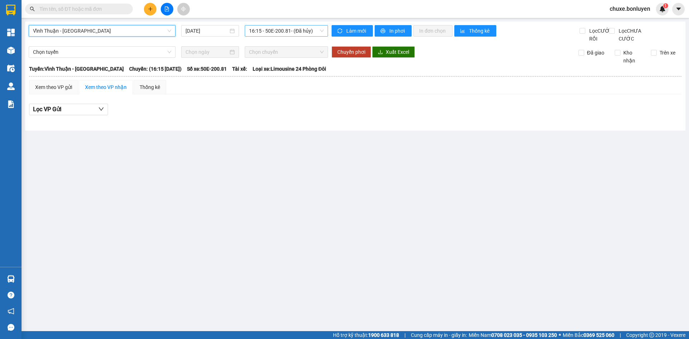
click at [322, 34] on span "16:15 - 50E-200.81 - (Đã hủy)" at bounding box center [286, 30] width 75 height 11
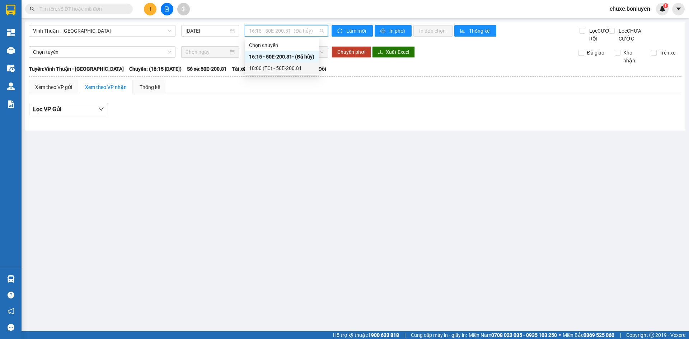
click at [300, 67] on div "18:00 (TC) - 50E-200.81" at bounding box center [281, 68] width 65 height 8
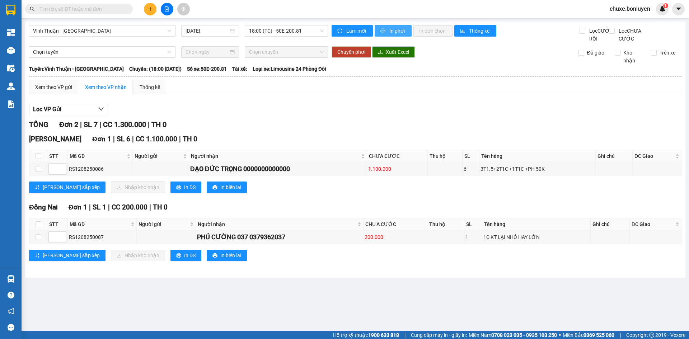
click at [399, 28] on span "In phơi" at bounding box center [397, 31] width 17 height 8
click at [109, 31] on span "Vĩnh Thuận - [GEOGRAPHIC_DATA]" at bounding box center [102, 30] width 138 height 11
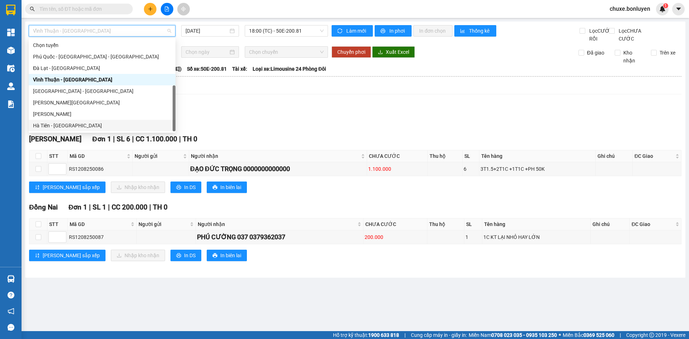
scroll to position [23, 0]
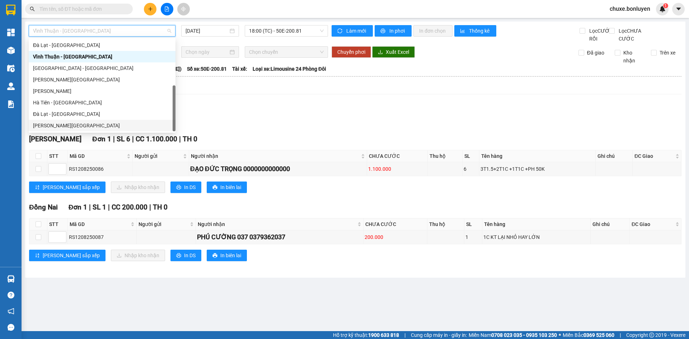
click at [97, 127] on div "Hà Tiên - Đà Lạt" at bounding box center [102, 126] width 138 height 8
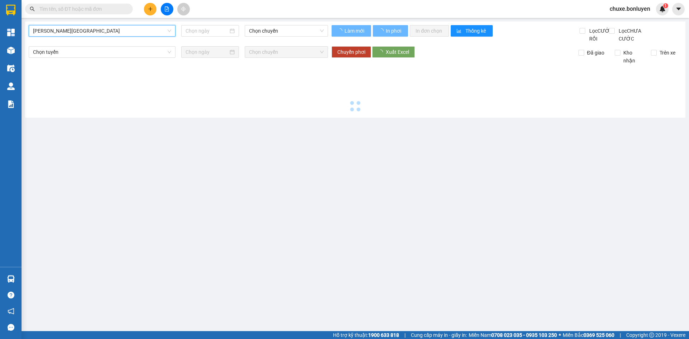
type input "12/08/2025"
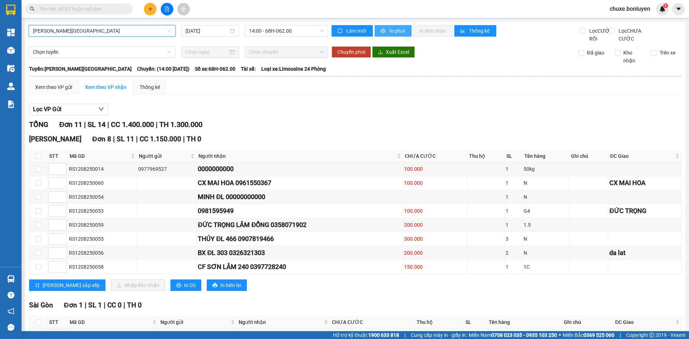
click at [384, 30] on button "In phơi" at bounding box center [393, 30] width 37 height 11
click at [134, 32] on span "Hà Tiên - Đà Lạt" at bounding box center [102, 30] width 138 height 11
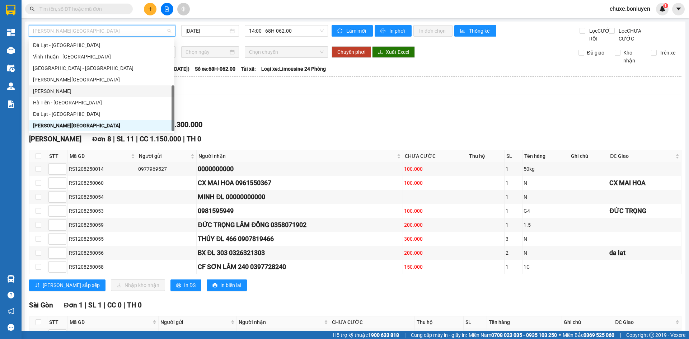
click at [107, 89] on div "Hà Tiên - Gia Lai" at bounding box center [101, 91] width 137 height 8
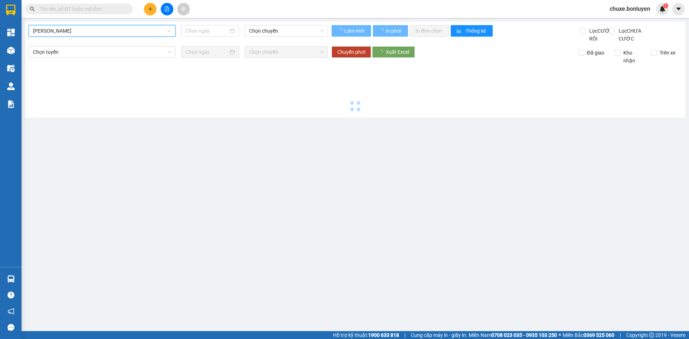
type input "12/08/2025"
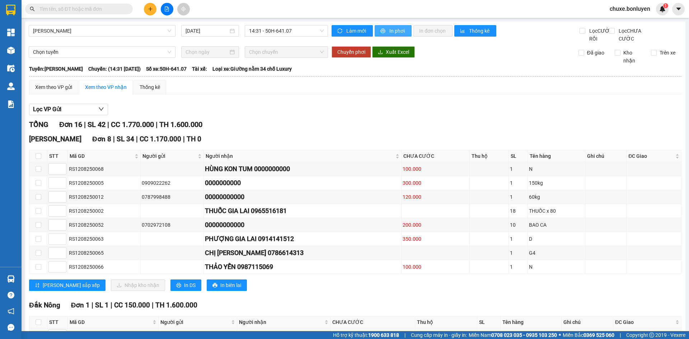
click at [389, 29] on span "In phơi" at bounding box center [397, 31] width 17 height 8
drag, startPoint x: 125, startPoint y: 31, endPoint x: 116, endPoint y: 69, distance: 39.1
click at [123, 32] on span "Hà Tiên - Gia Lai" at bounding box center [102, 30] width 138 height 11
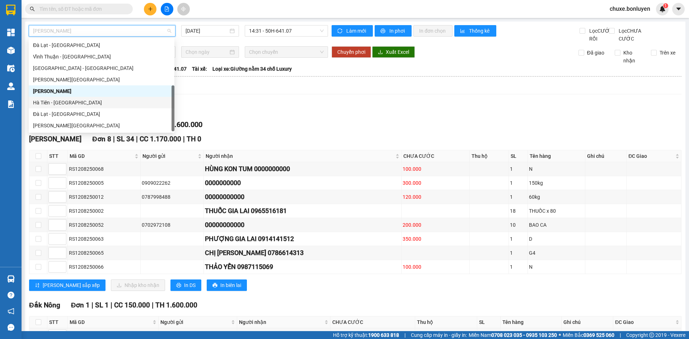
click at [92, 99] on div "Hà Tiên - Đà Nẵng" at bounding box center [101, 103] width 137 height 8
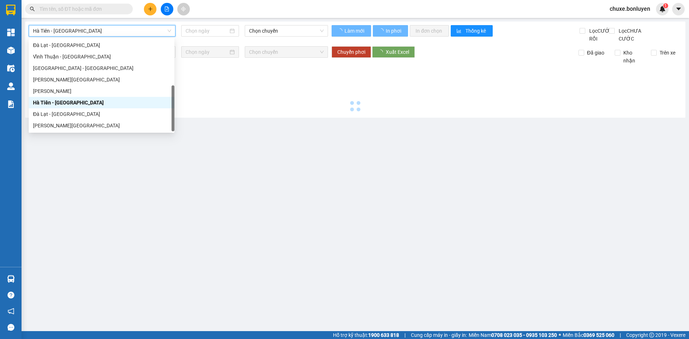
type input "12/08/2025"
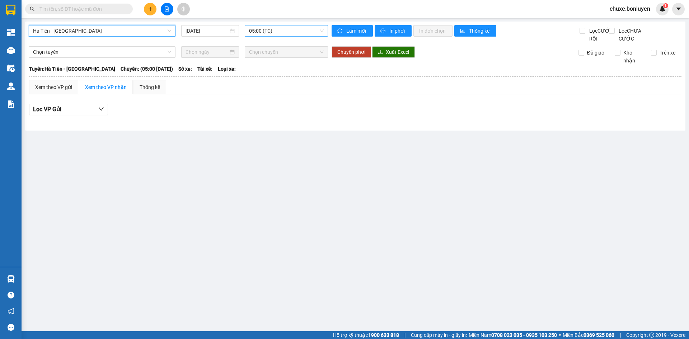
click at [290, 36] on span "05:00 (TC)" at bounding box center [286, 30] width 75 height 11
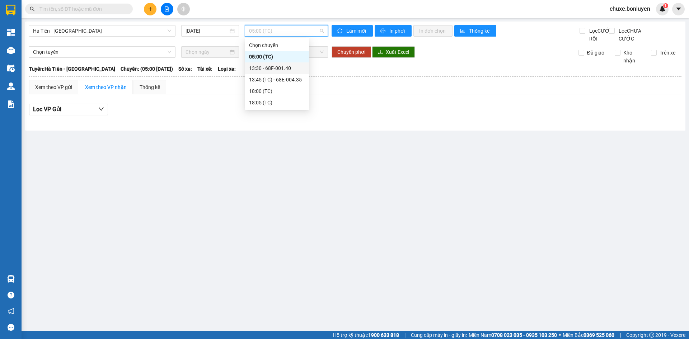
click at [275, 70] on div "13:30 - 68F-001.40" at bounding box center [277, 68] width 56 height 8
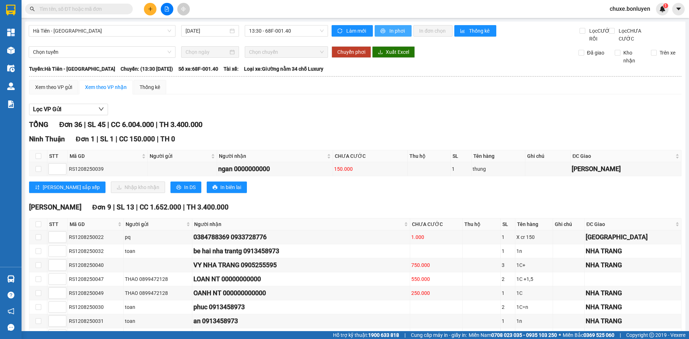
drag, startPoint x: 404, startPoint y: 26, endPoint x: 383, endPoint y: 43, distance: 27.2
click at [403, 28] on button "In phơi" at bounding box center [393, 30] width 37 height 11
click at [278, 32] on span "13:30 - 68F-001.40" at bounding box center [286, 30] width 75 height 11
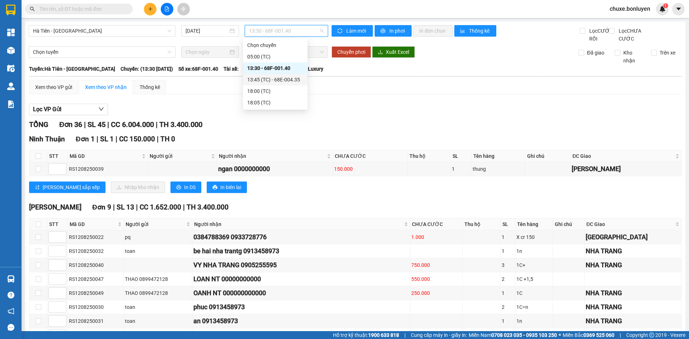
click at [281, 83] on div "13:45 (TC) - 68E-004.35" at bounding box center [275, 80] width 56 height 8
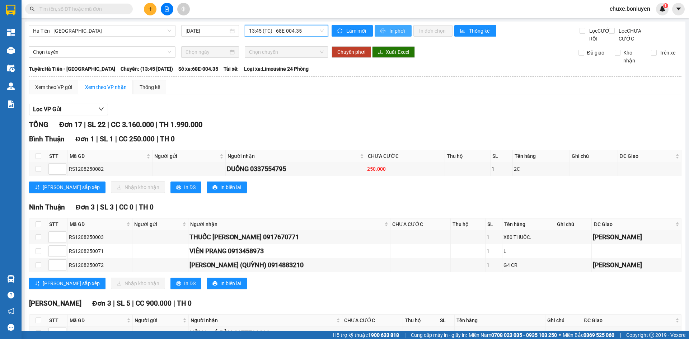
click at [383, 31] on span "printer" at bounding box center [383, 31] width 6 height 6
click at [268, 29] on span "13:45 (TC) - 68E-004.35" at bounding box center [286, 30] width 75 height 11
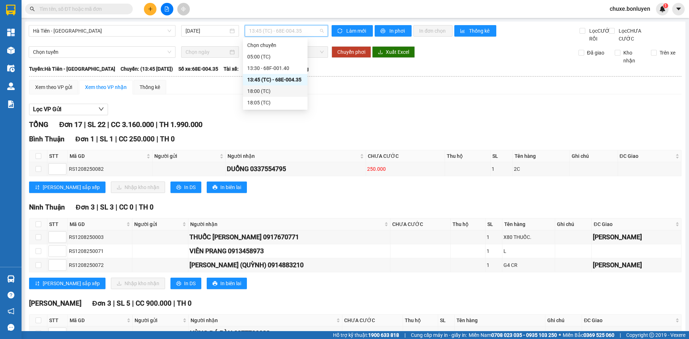
click at [272, 88] on div "18:00 (TC)" at bounding box center [275, 91] width 56 height 8
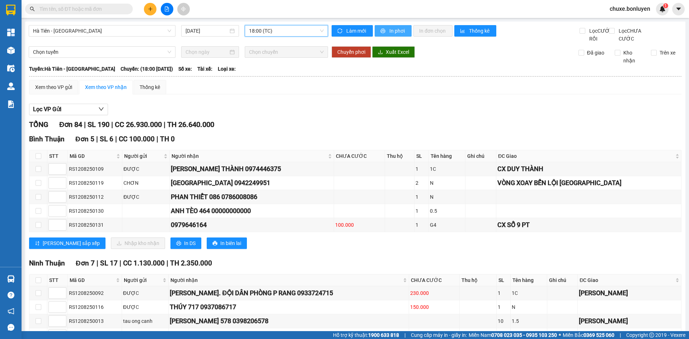
click at [393, 28] on span "In phơi" at bounding box center [397, 31] width 17 height 8
click at [288, 29] on span "18:00 (TC)" at bounding box center [286, 30] width 75 height 11
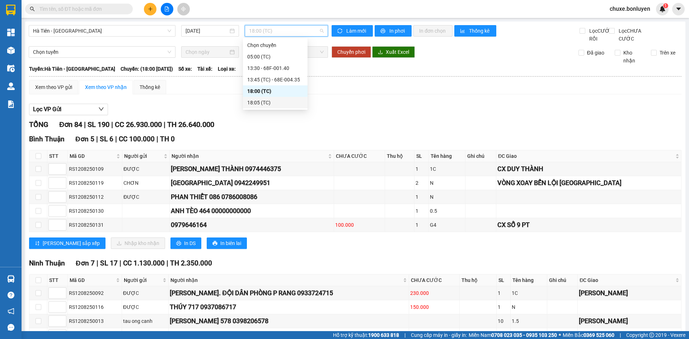
click at [275, 100] on div "18:05 (TC)" at bounding box center [275, 103] width 56 height 8
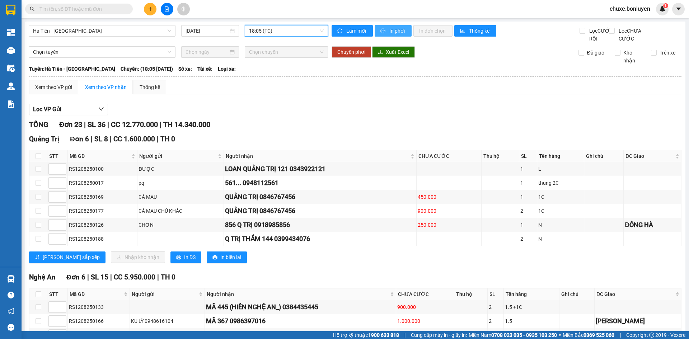
click at [389, 28] on span "In phơi" at bounding box center [397, 31] width 17 height 8
